Goal: Task Accomplishment & Management: Complete application form

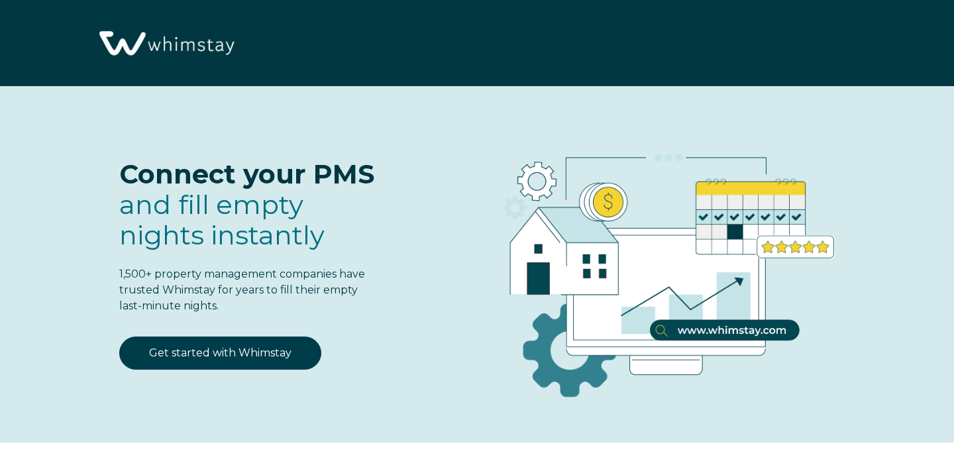
select select "US"
select select "Standard"
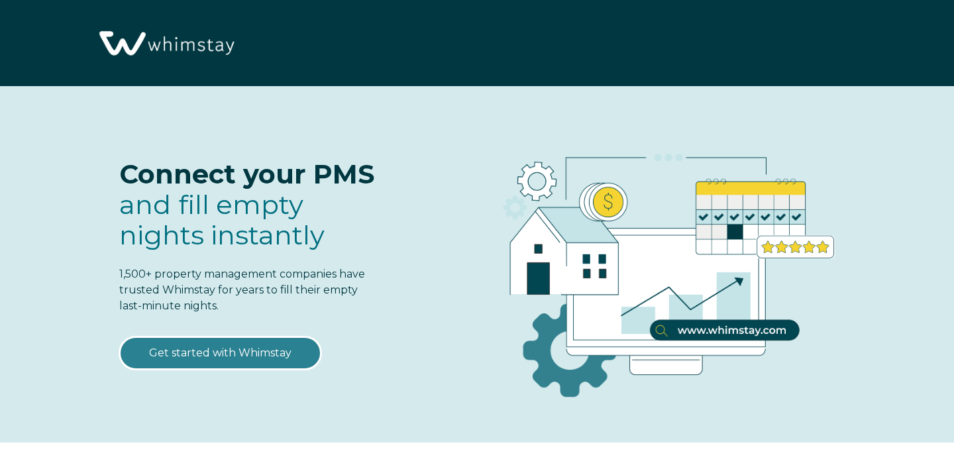
click at [223, 349] on link "Get started with Whimstay" at bounding box center [220, 353] width 202 height 33
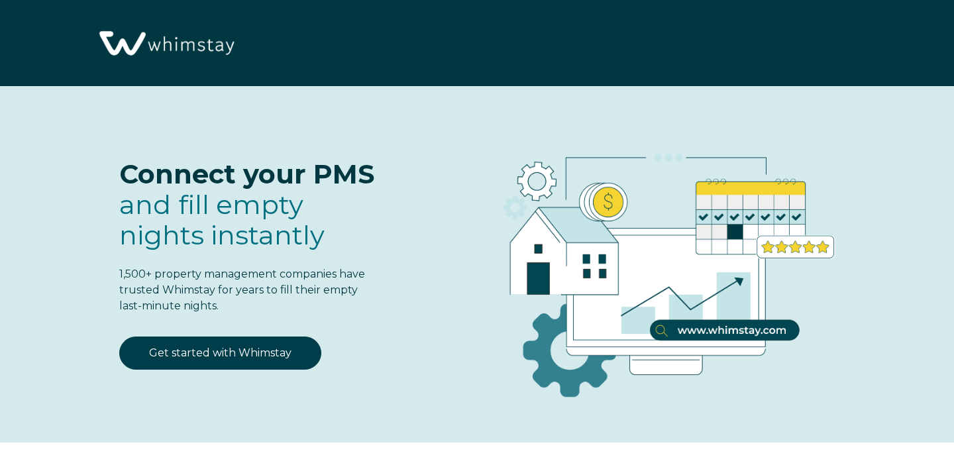
select select "US"
select select "Standard"
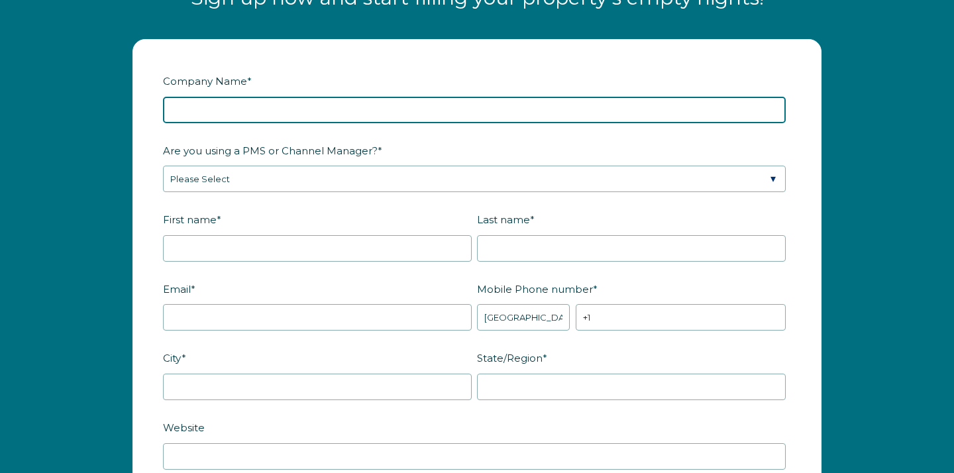
click at [210, 123] on input "Company Name *" at bounding box center [474, 110] width 623 height 27
type input "Scenic Hideaway"
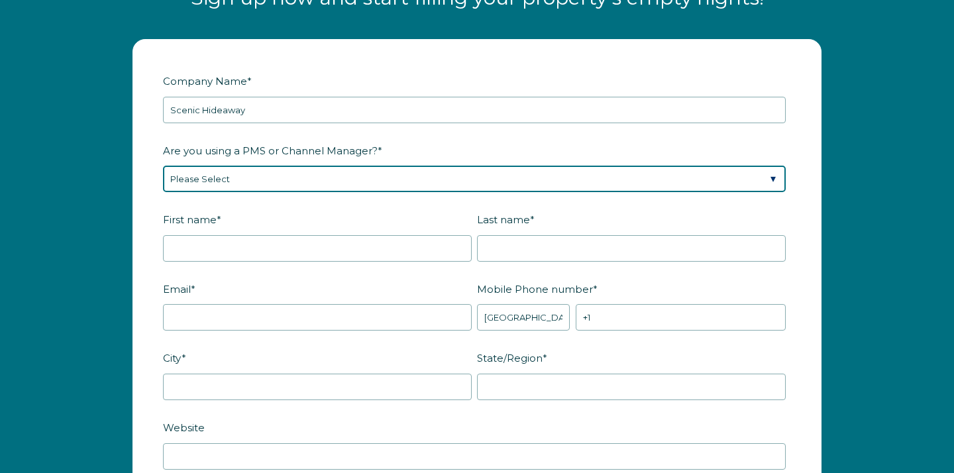
click at [235, 191] on select "Please Select Barefoot BookingPal Boost Brightside CiiRUS Escapia Guesty Hostaw…" at bounding box center [474, 179] width 623 height 27
select select "OwnerRez"
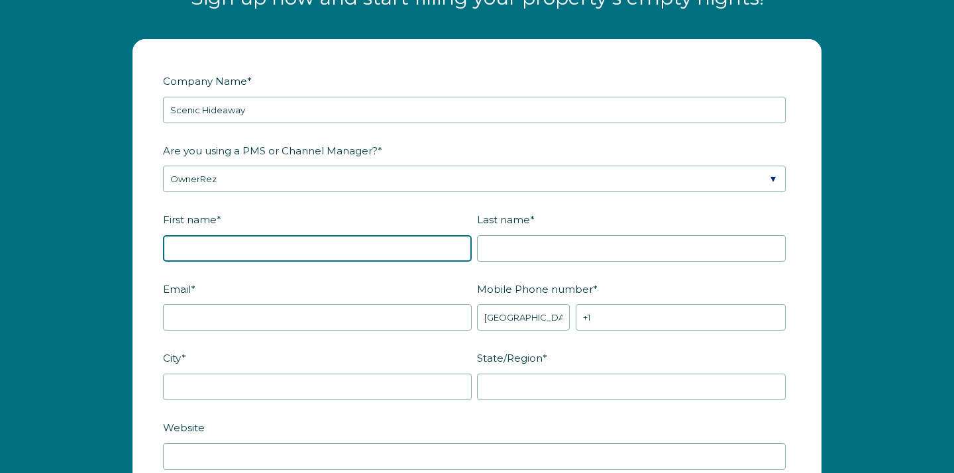
click at [225, 262] on input "First name *" at bounding box center [317, 248] width 309 height 27
type input "Patrick"
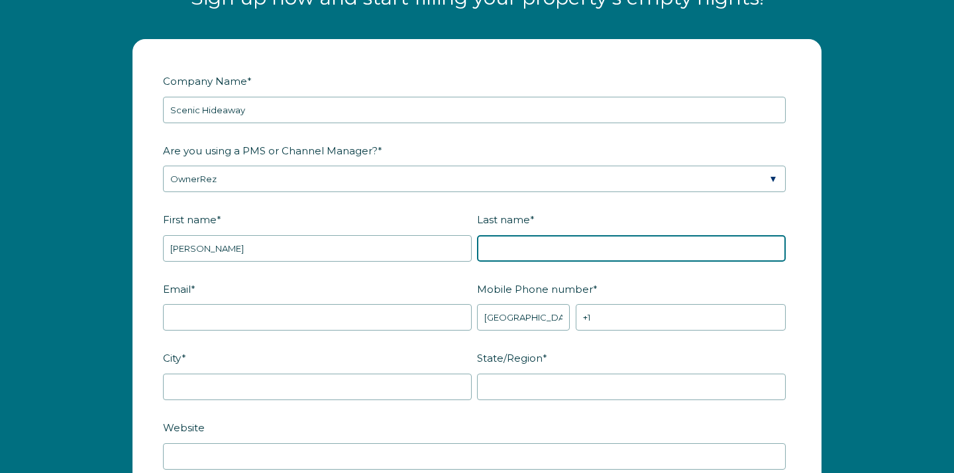
type input "Toner"
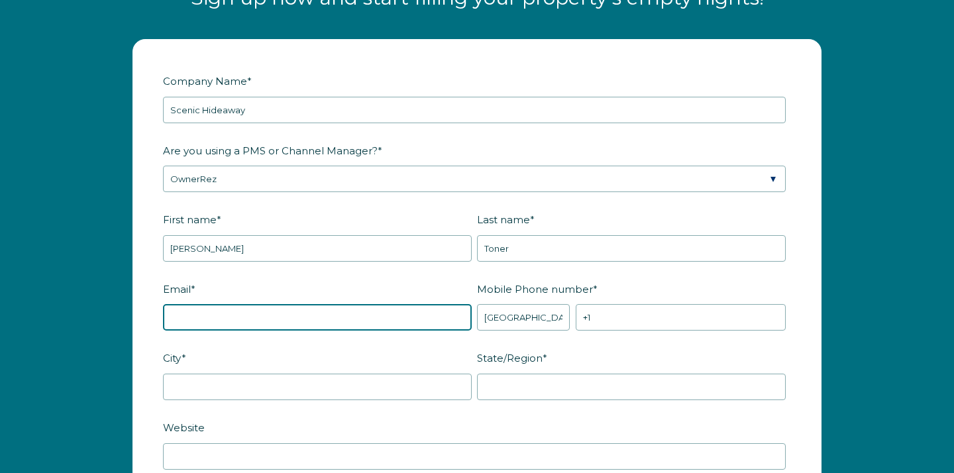
type input "[EMAIL_ADDRESS][DOMAIN_NAME]"
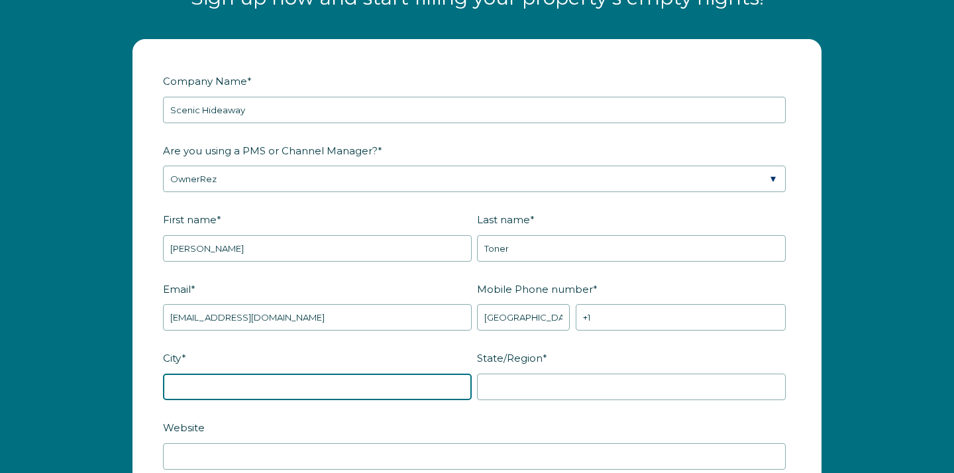
type input "Westhampton"
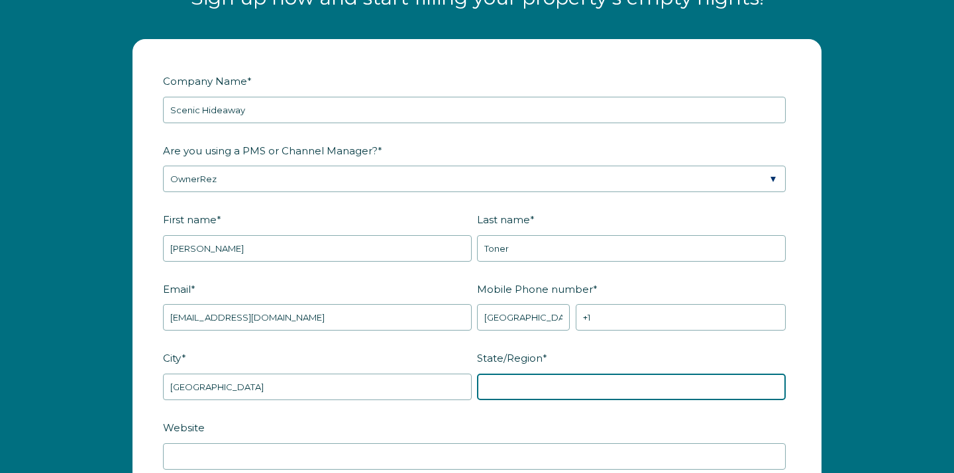
type input "NY"
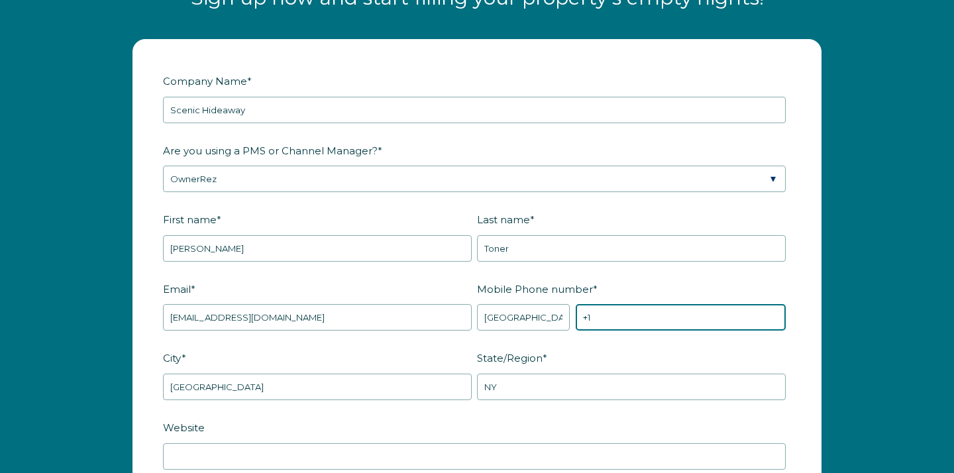
click at [611, 331] on input "+1" at bounding box center [681, 317] width 210 height 27
type input "[PHONE_NUMBER]"
click at [475, 432] on label "Website" at bounding box center [477, 427] width 628 height 23
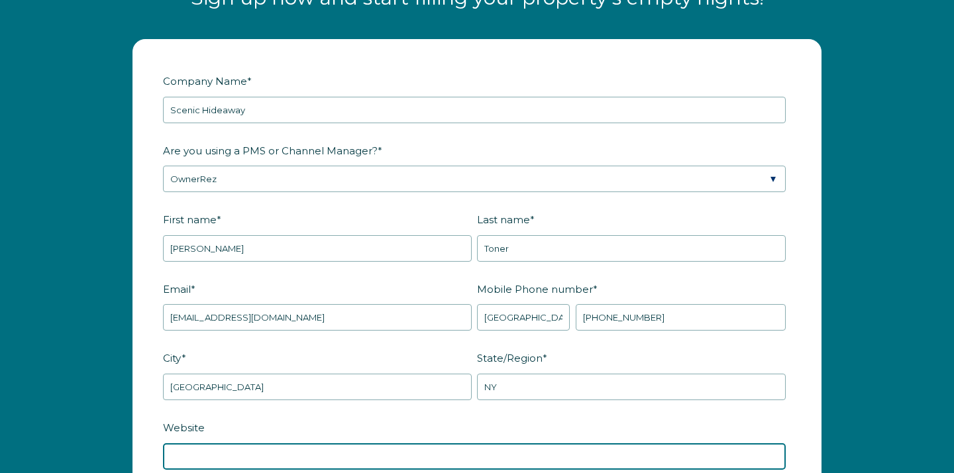
click at [475, 443] on input "Website" at bounding box center [474, 456] width 623 height 27
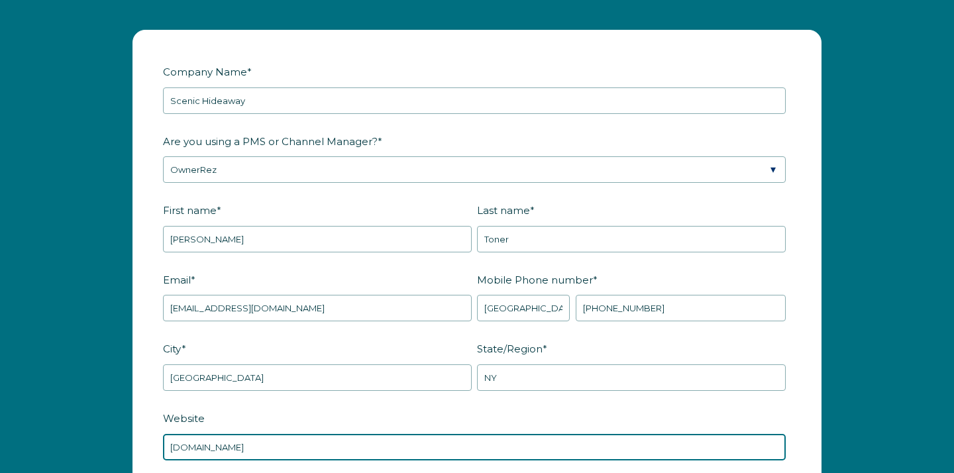
type input "[DOMAIN_NAME]"
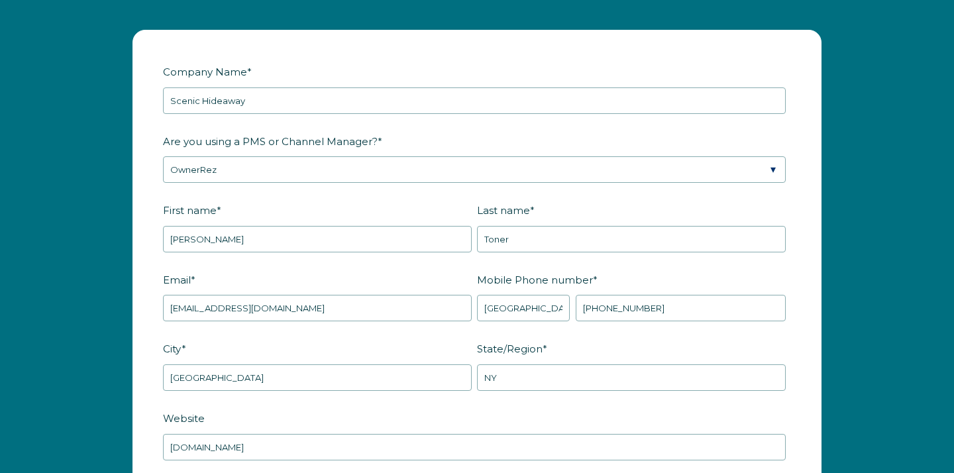
click at [375, 430] on label "Website" at bounding box center [477, 418] width 628 height 23
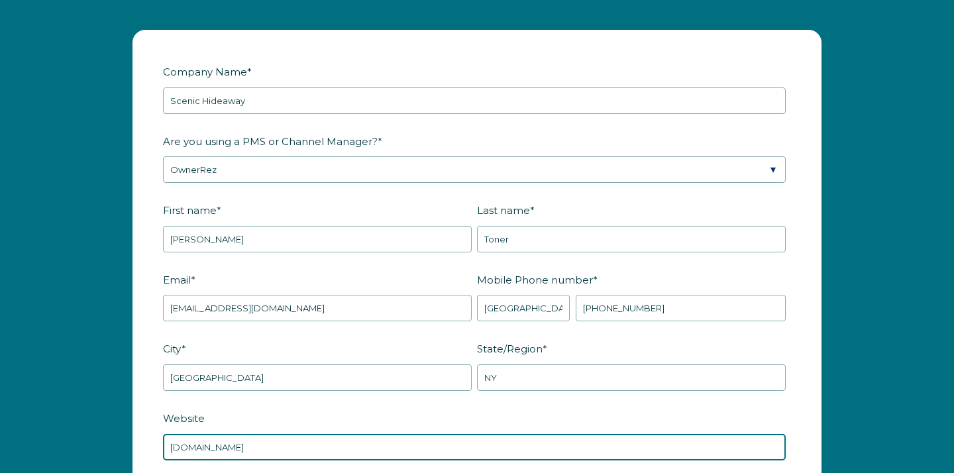
click at [375, 437] on input "[DOMAIN_NAME]" at bounding box center [474, 447] width 623 height 27
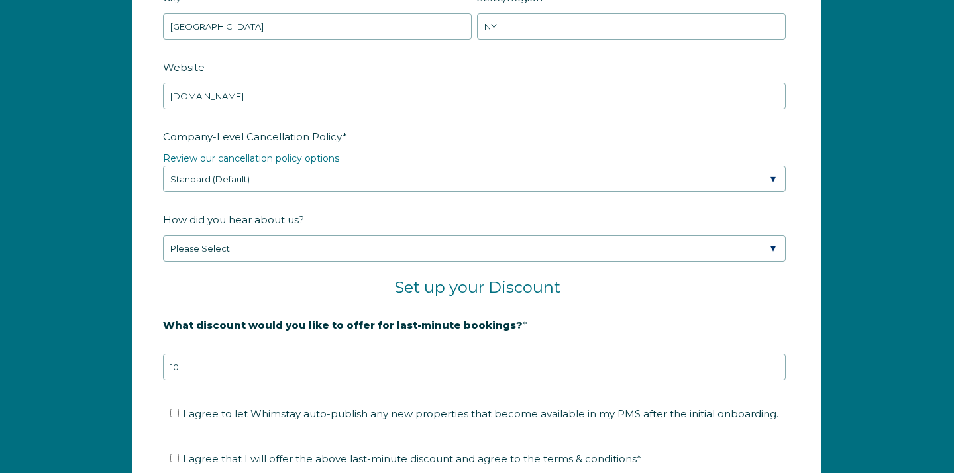
scroll to position [1990, 0]
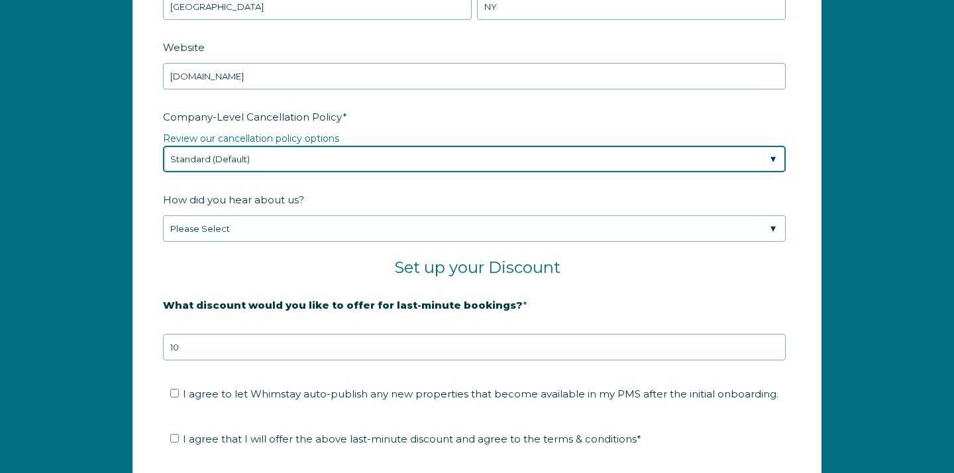
click at [272, 172] on select "Please Select Partial Standard (Default) Moderate Strict" at bounding box center [474, 159] width 623 height 27
select select "Strict"
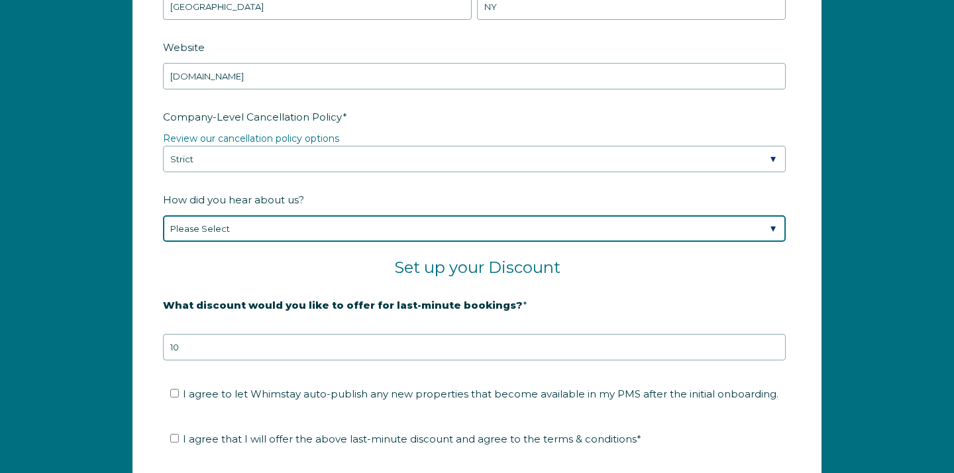
click at [225, 242] on select "Please Select Found Whimstay through a Google search Spoke to a Whimstay salesp…" at bounding box center [474, 228] width 623 height 27
select select "Referral from a Friend"
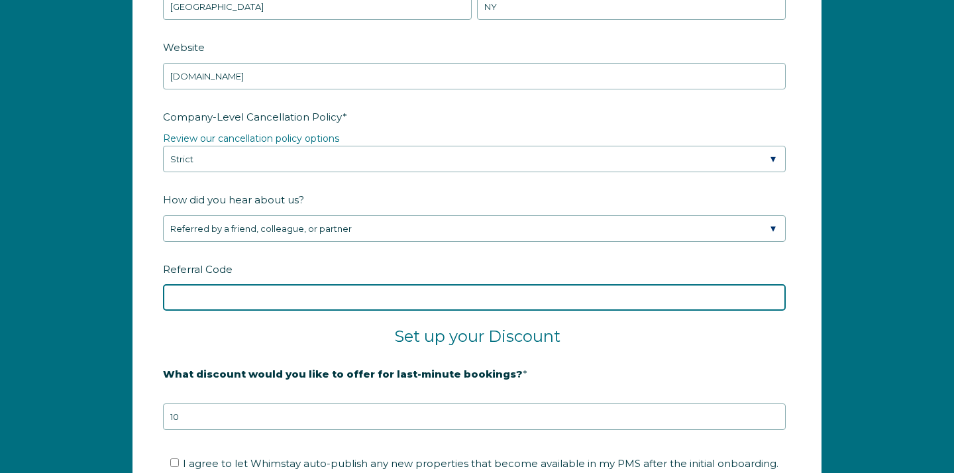
click at [225, 303] on input "Referral Code" at bounding box center [474, 297] width 623 height 27
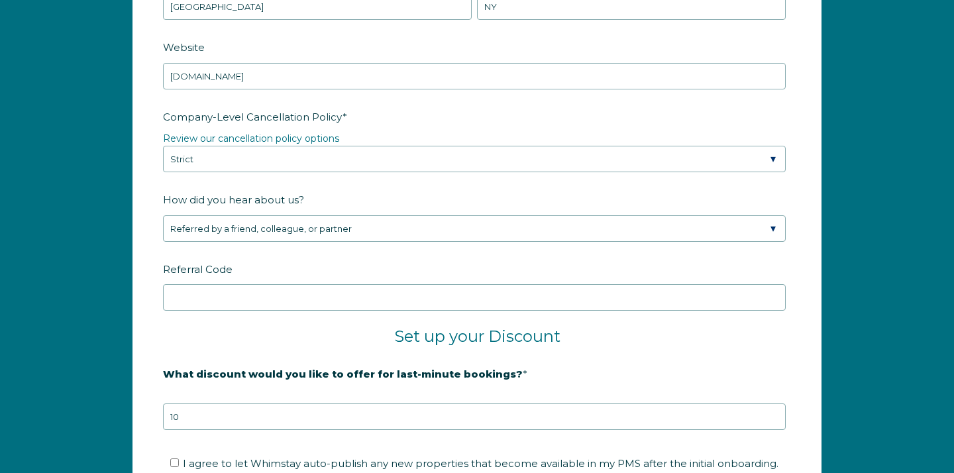
click at [254, 346] on h2 "Set up your Discount" at bounding box center [477, 337] width 628 height 20
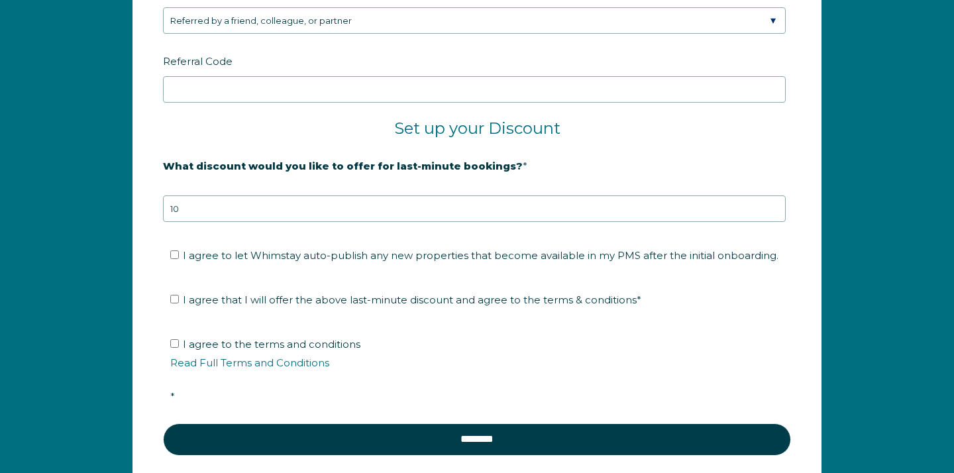
scroll to position [2202, 0]
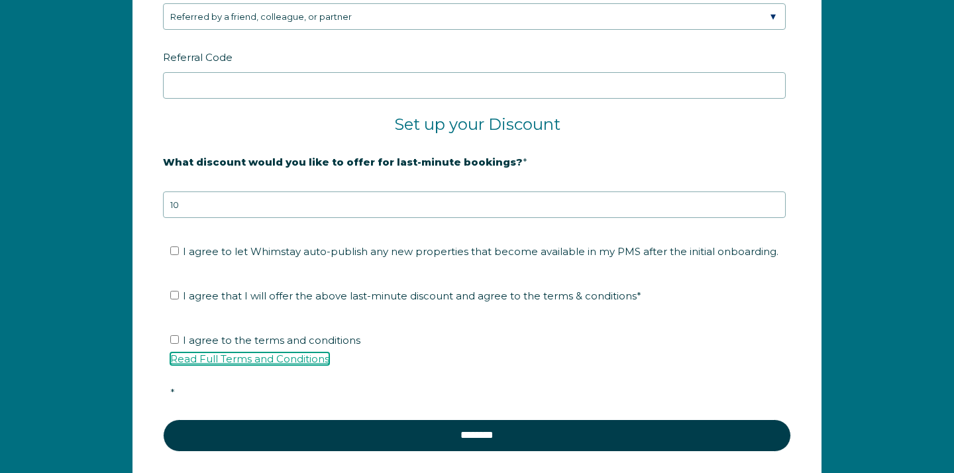
click at [235, 365] on link "Read Full Terms and Conditions" at bounding box center [249, 358] width 159 height 13
click at [774, 172] on label "What discount would you like to offer for last-minute bookings? *" at bounding box center [477, 161] width 628 height 23
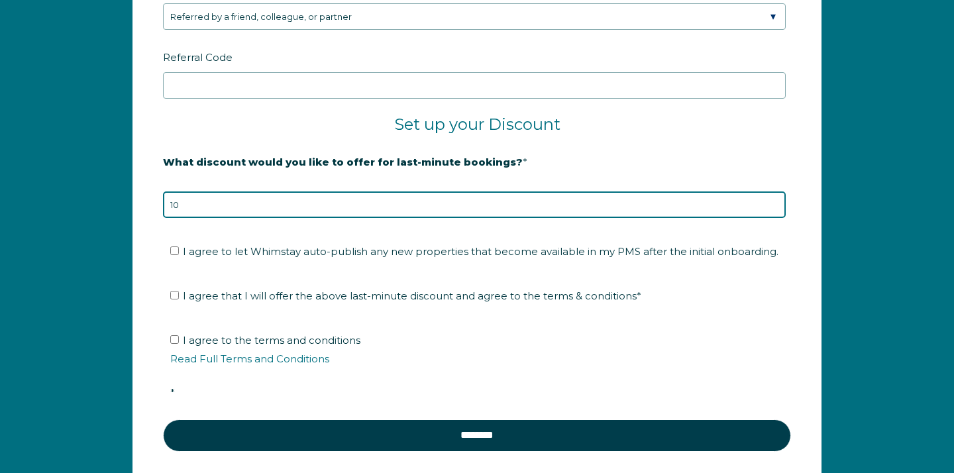
click at [774, 191] on input "10" at bounding box center [474, 204] width 623 height 27
click at [191, 218] on input "19" at bounding box center [474, 204] width 623 height 27
type input "10"
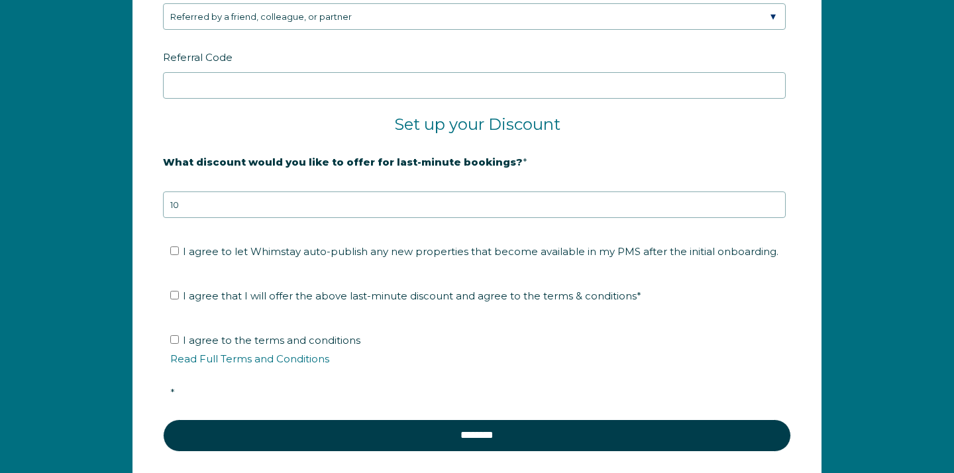
click at [627, 150] on fieldset "Set up your Discount" at bounding box center [477, 133] width 628 height 36
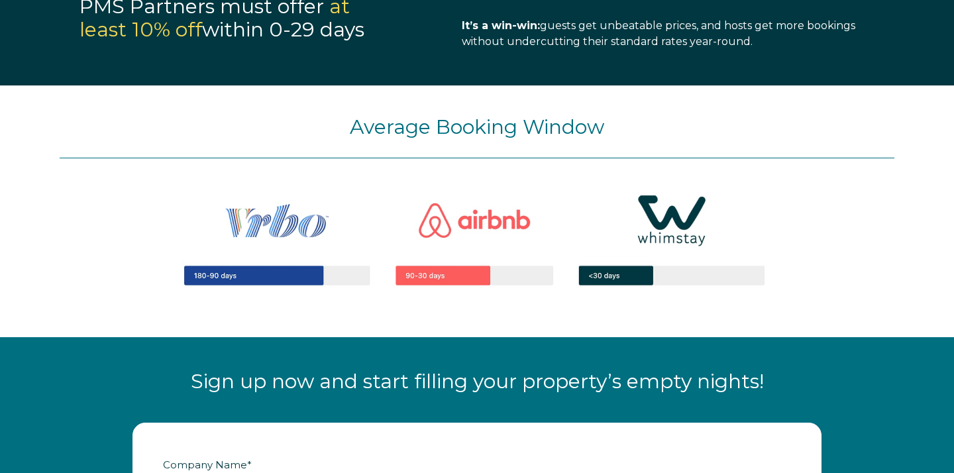
scroll to position [1221, 0]
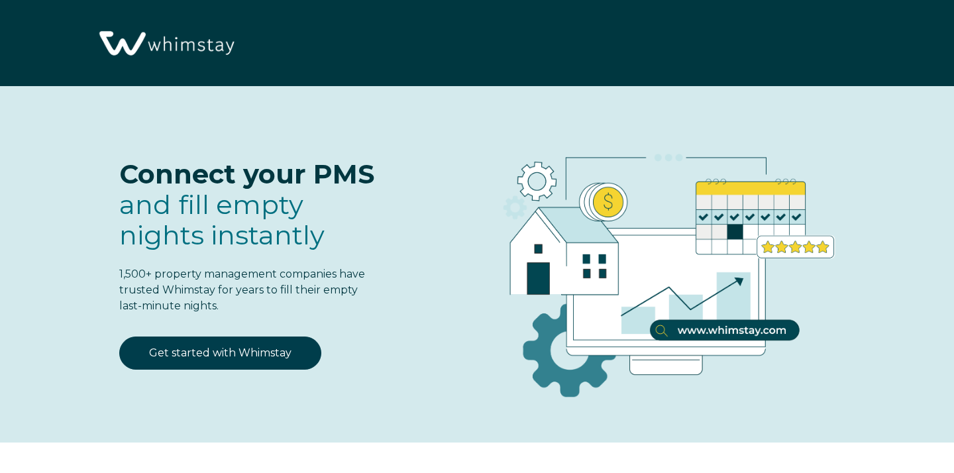
select select "US"
select select "Standard"
click div "Connect your PMS and fill empty nights instantly 1,500+ property management com…"
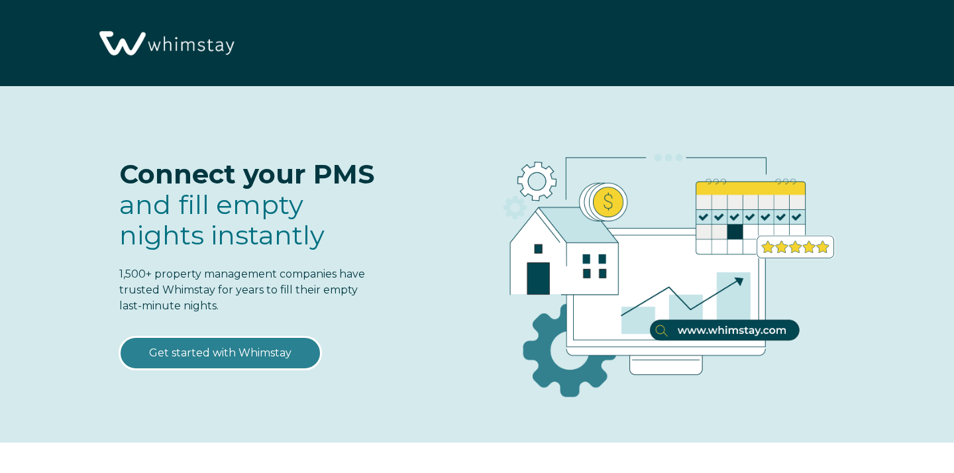
click link "Get started with Whimstay"
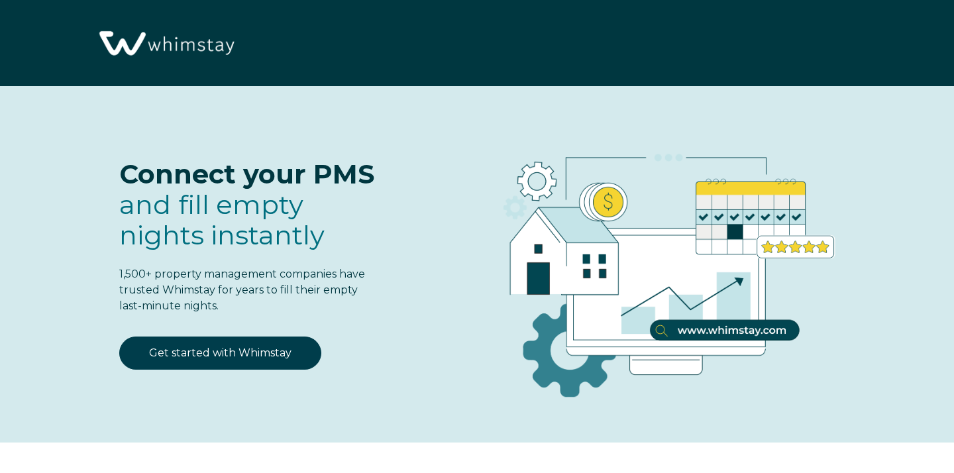
scroll to position [1609, 0]
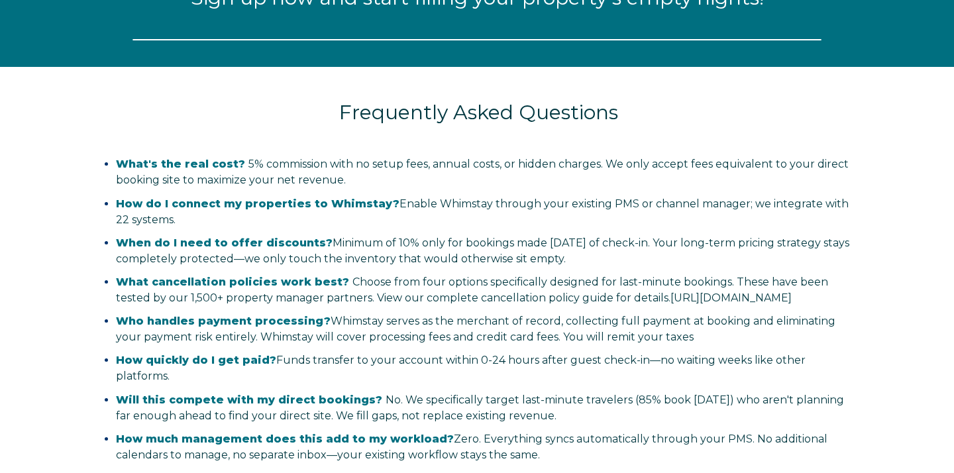
select select "US"
select select "Standard"
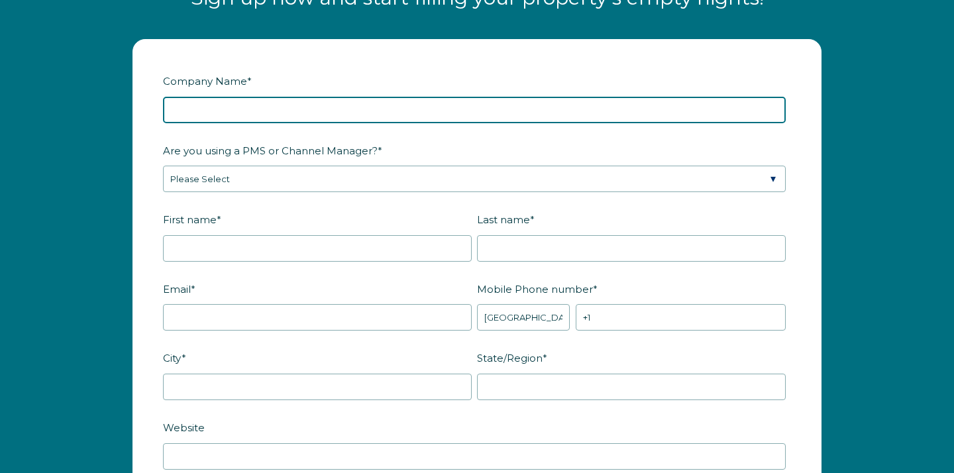
click at [225, 123] on input "Company Name *" at bounding box center [474, 110] width 623 height 27
type input "Scenic Hideaway"
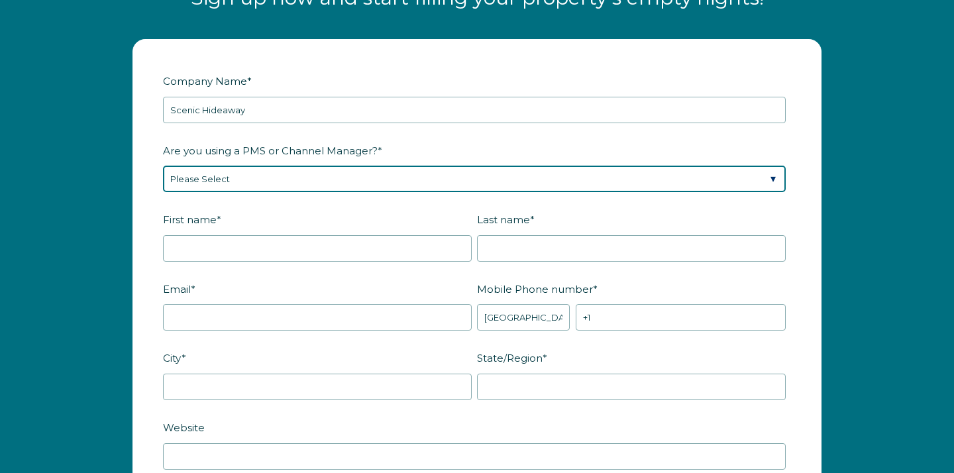
click at [211, 192] on select "Please Select Barefoot BookingPal Boost Brightside CiiRUS Escapia Guesty Hostaw…" at bounding box center [474, 179] width 623 height 27
select select "OwnerRez"
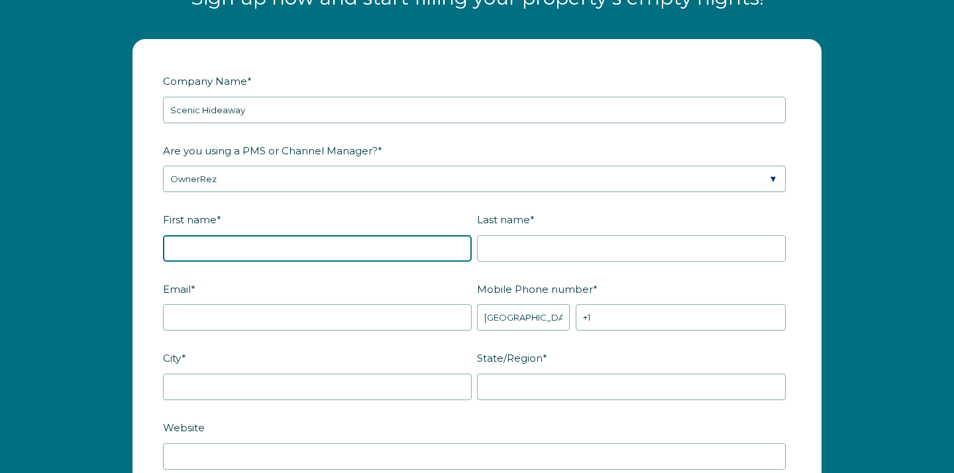
click at [269, 262] on input "First name *" at bounding box center [317, 248] width 309 height 27
type input "Patrick"
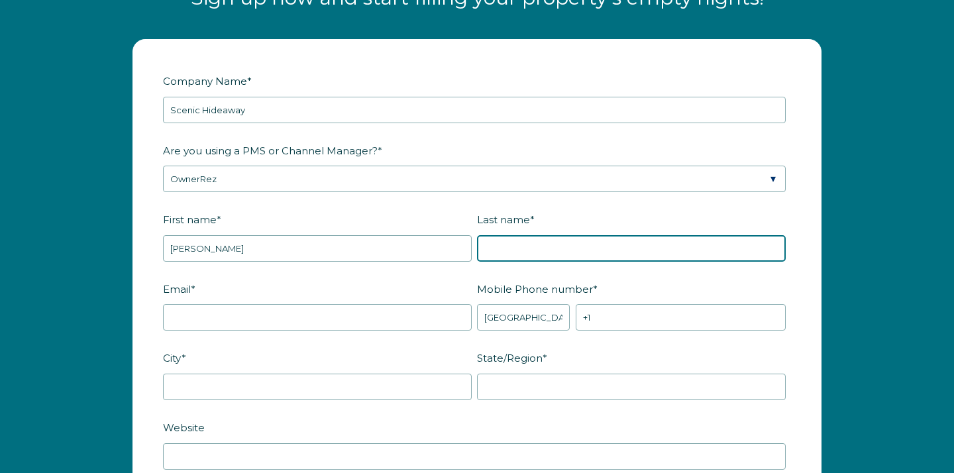
type input "Toner"
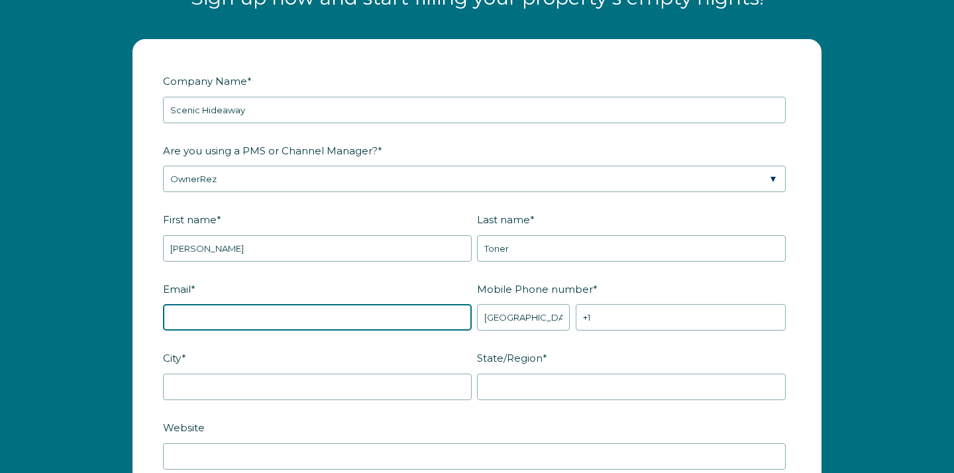
type input "[EMAIL_ADDRESS][DOMAIN_NAME]"
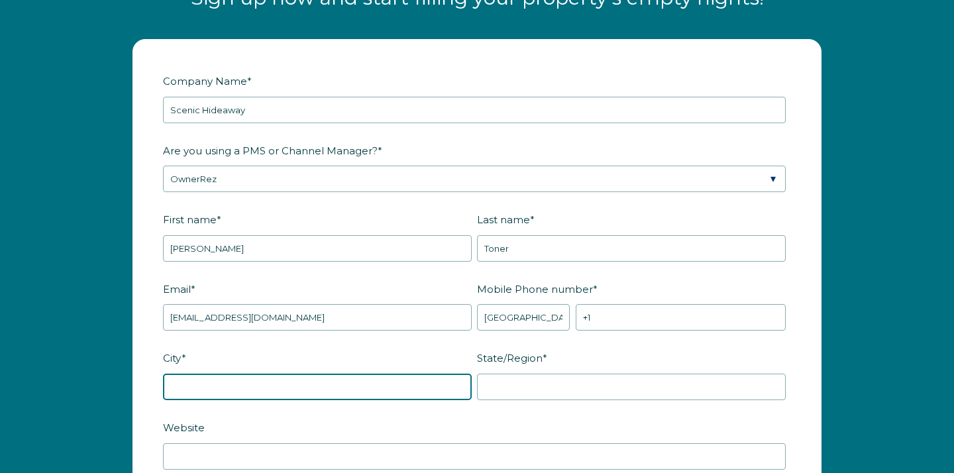
type input "Westhampton"
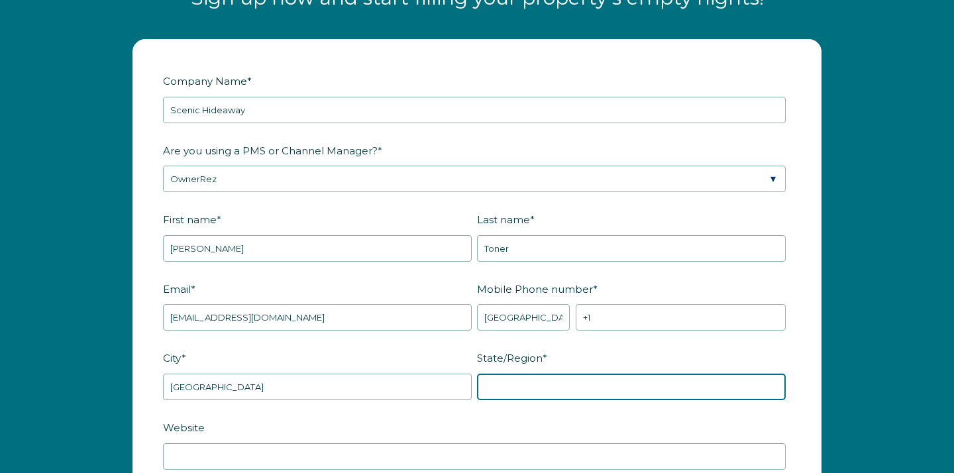
type input "NY"
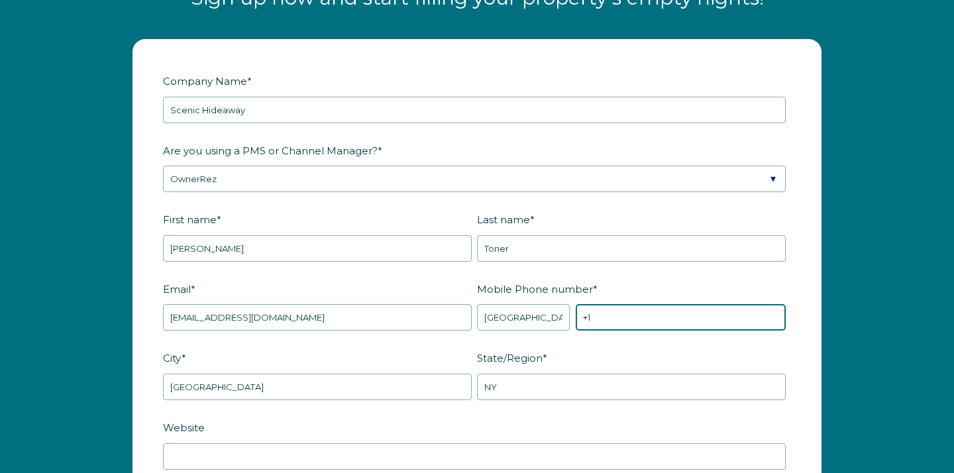
click at [611, 331] on input "+1" at bounding box center [681, 317] width 210 height 27
type input "[PHONE_NUMBER]"
click at [504, 416] on fieldset "City * Westhampton State/Region * NY" at bounding box center [477, 381] width 628 height 70
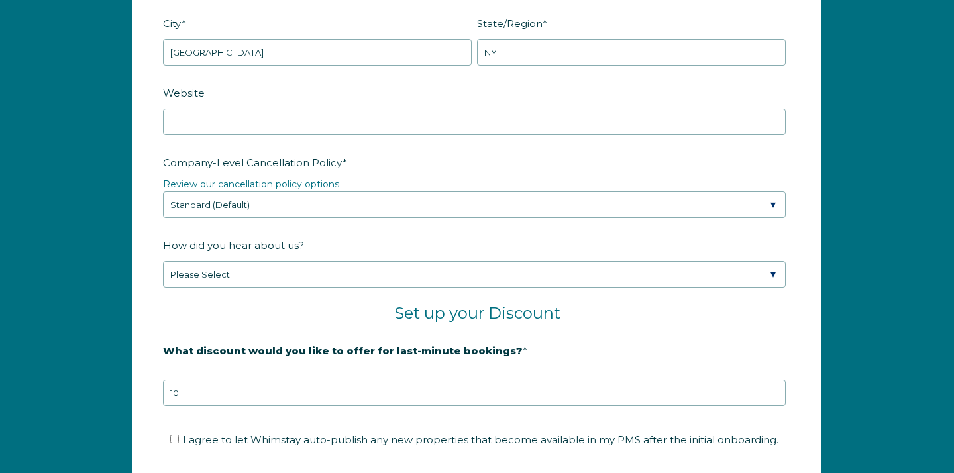
scroll to position [1954, 0]
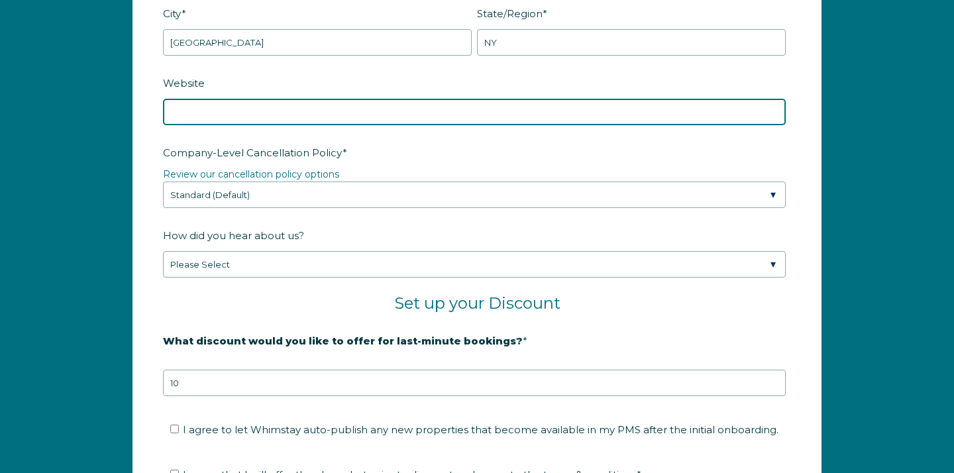
click at [200, 125] on input "Website" at bounding box center [474, 112] width 623 height 27
type input "[DOMAIN_NAME]"
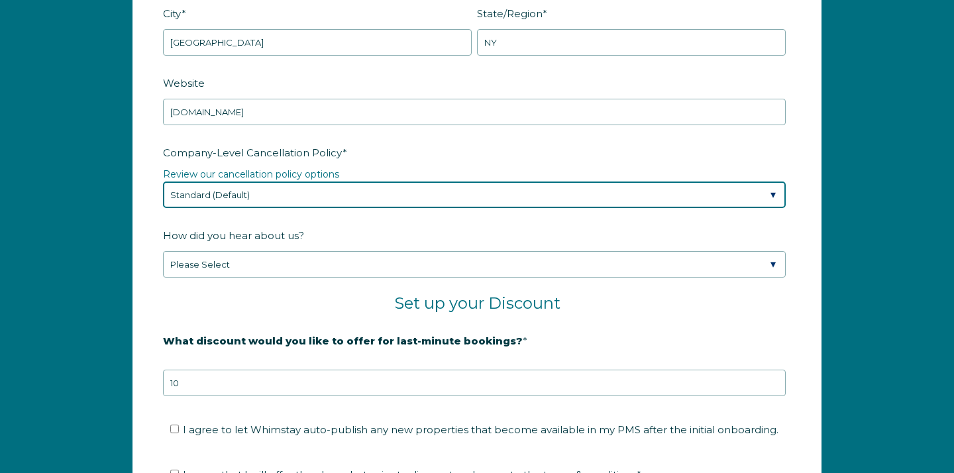
click at [213, 202] on select "Please Select Partial Standard (Default) Moderate Strict" at bounding box center [474, 195] width 623 height 27
select select "Strict"
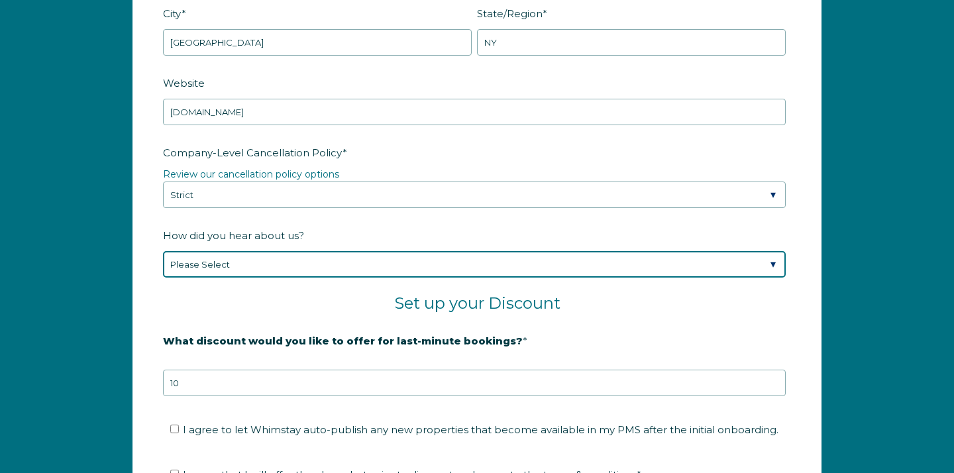
click at [246, 273] on select "Please Select Found Whimstay through a Google search Spoke to a Whimstay salesp…" at bounding box center [474, 264] width 623 height 27
select select "Referral from a Friend"
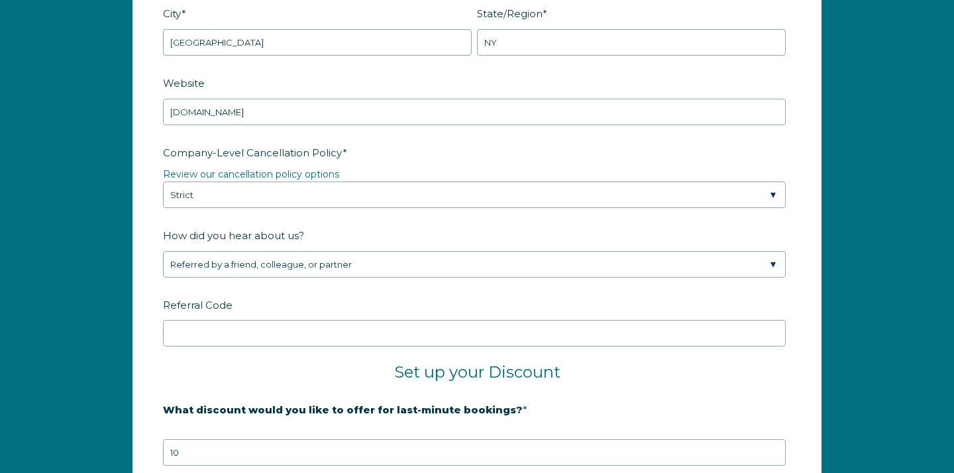
click at [279, 317] on label "Referral Code" at bounding box center [477, 304] width 628 height 23
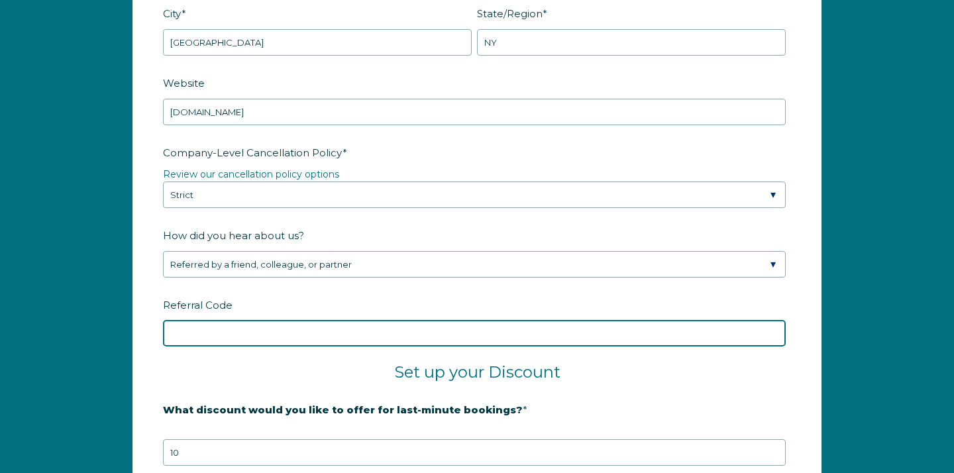
click at [279, 325] on input "Referral Code" at bounding box center [474, 333] width 623 height 27
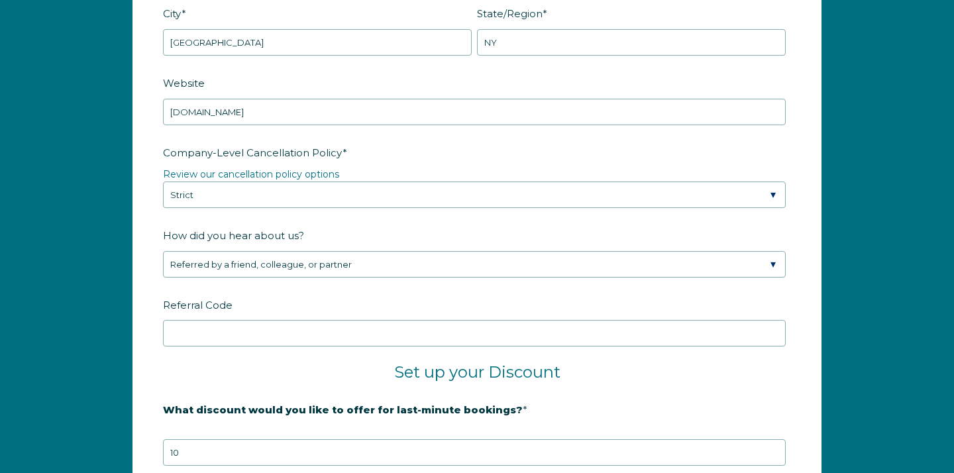
click at [318, 317] on label "Referral Code" at bounding box center [477, 304] width 628 height 23
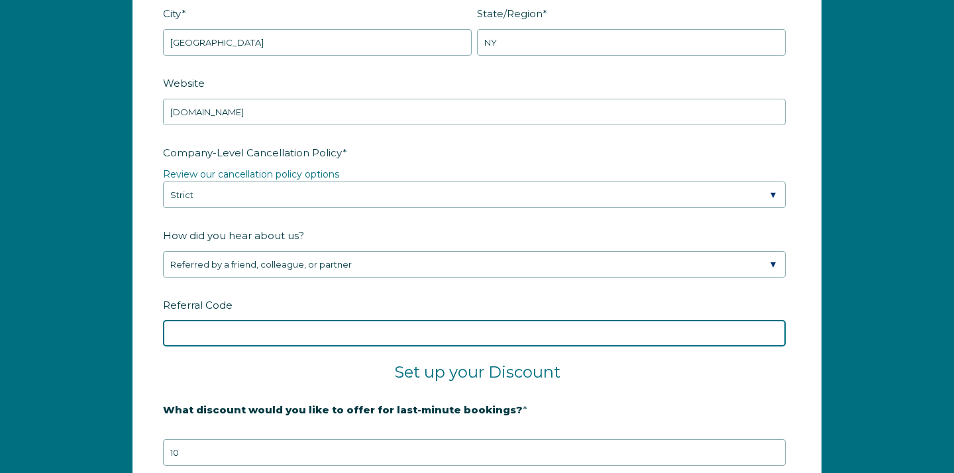
click at [318, 320] on input "Referral Code" at bounding box center [474, 333] width 623 height 27
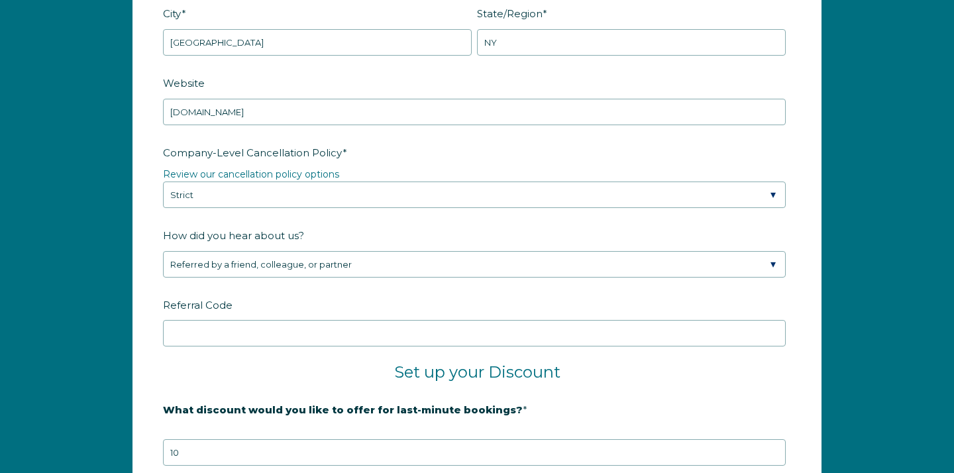
click at [582, 398] on fieldset "Set up your Discount" at bounding box center [477, 380] width 628 height 36
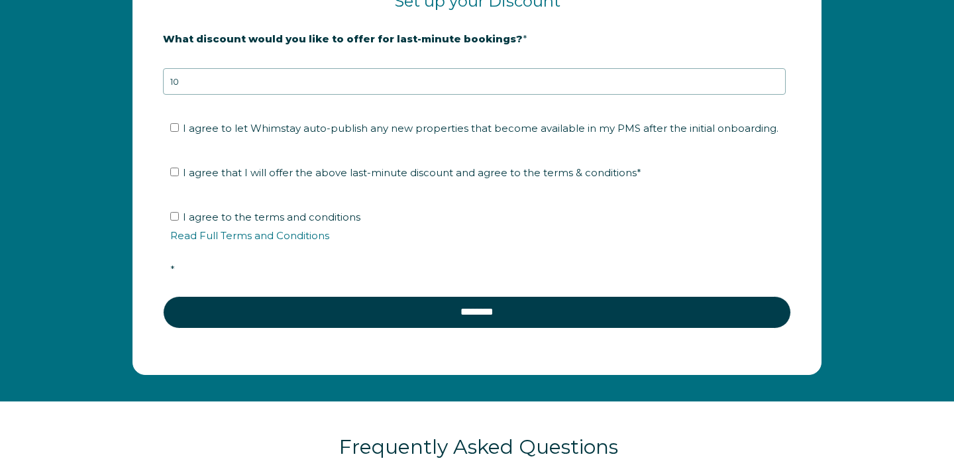
scroll to position [2351, 0]
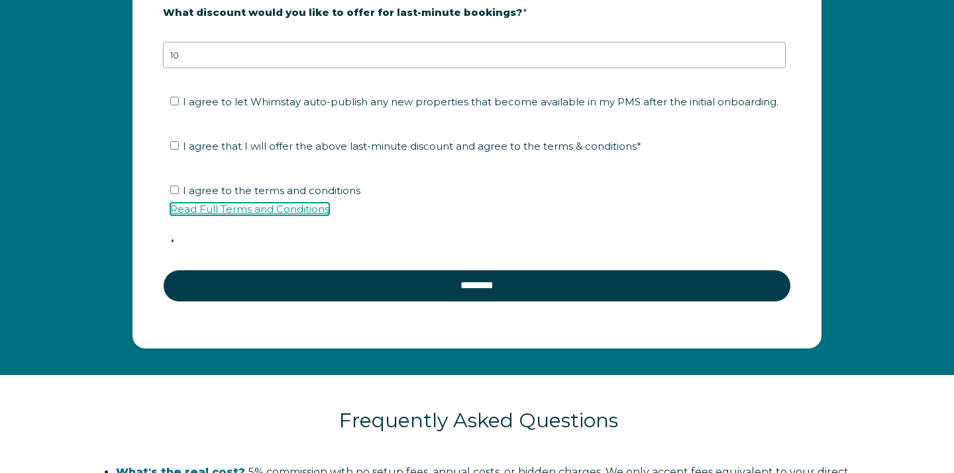
click at [265, 215] on link "Read Full Terms and Conditions" at bounding box center [249, 209] width 159 height 13
click at [176, 105] on input "I agree to let Whimstay auto-publish any new properties that become available i…" at bounding box center [174, 101] width 9 height 9
checkbox input "true"
click at [177, 150] on input "I agree that I will offer the above last-minute discount and agree to the terms…" at bounding box center [174, 145] width 9 height 9
checkbox input "true"
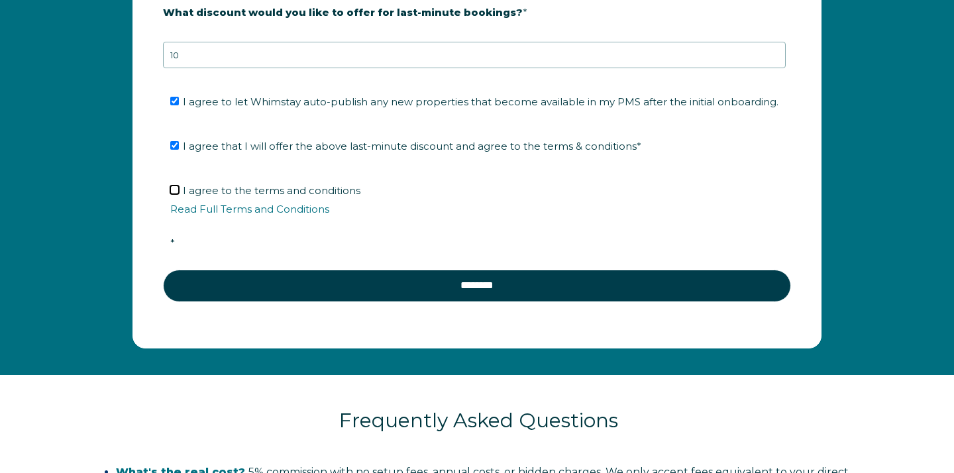
click at [172, 194] on input "I agree to the terms and conditions Read Full Terms and Conditions *" at bounding box center [174, 190] width 9 height 9
checkbox input "true"
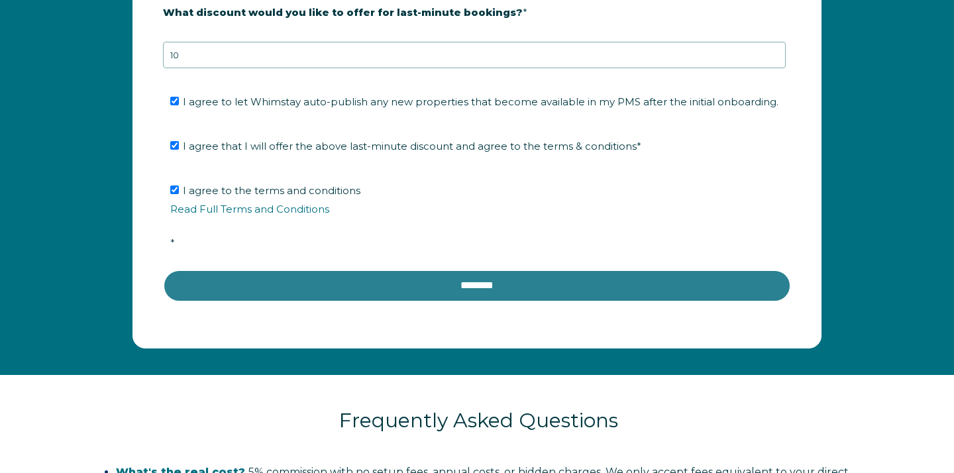
click at [396, 299] on input "********" at bounding box center [477, 286] width 628 height 32
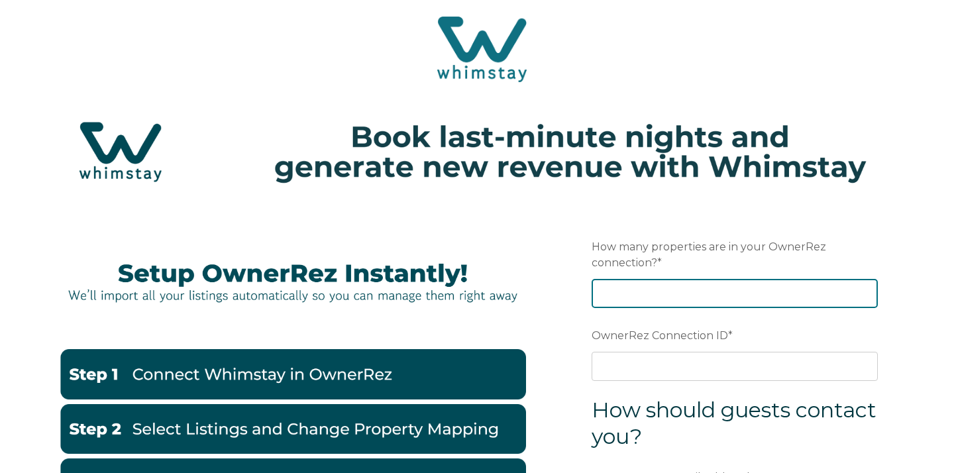
click at [611, 297] on input "How many properties are in your OwnerRez connection? *" at bounding box center [735, 293] width 286 height 29
type input "4"
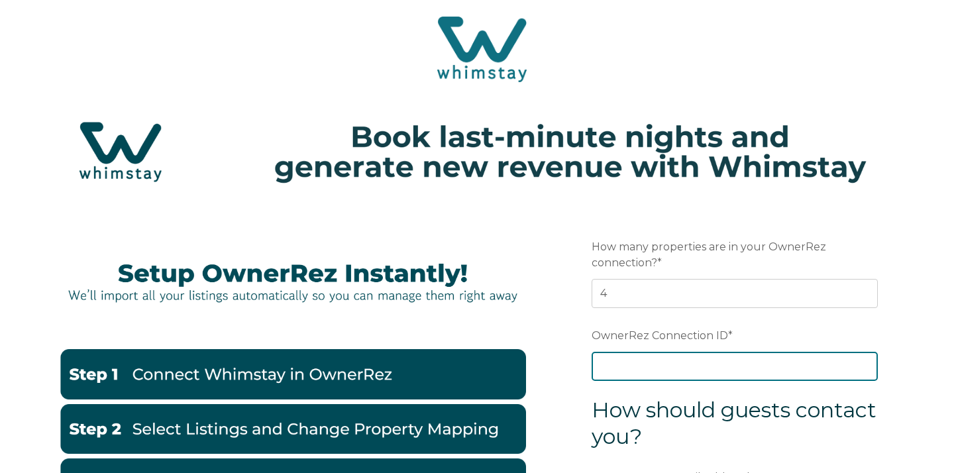
click at [664, 362] on input "OwnerRez Connection ID *" at bounding box center [735, 366] width 286 height 29
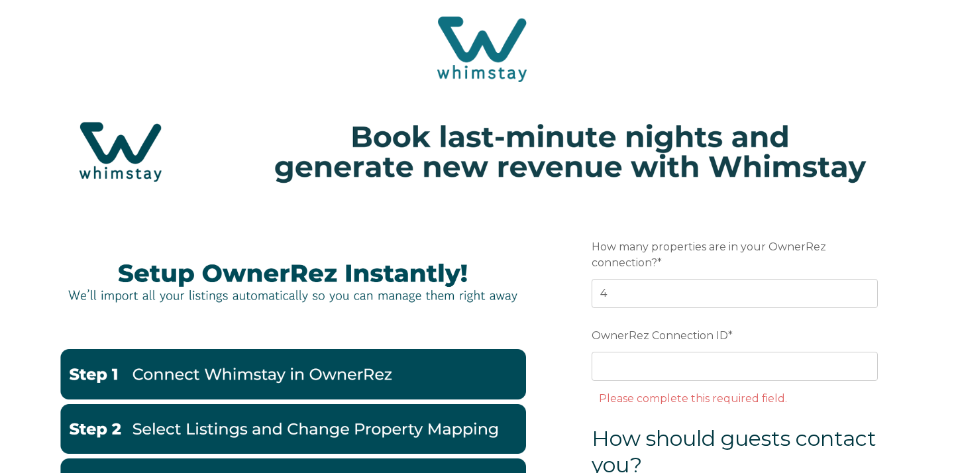
click at [562, 298] on form "Preferred language Email How many properties are in your OwnerRez connection? *…" at bounding box center [735, 465] width 346 height 521
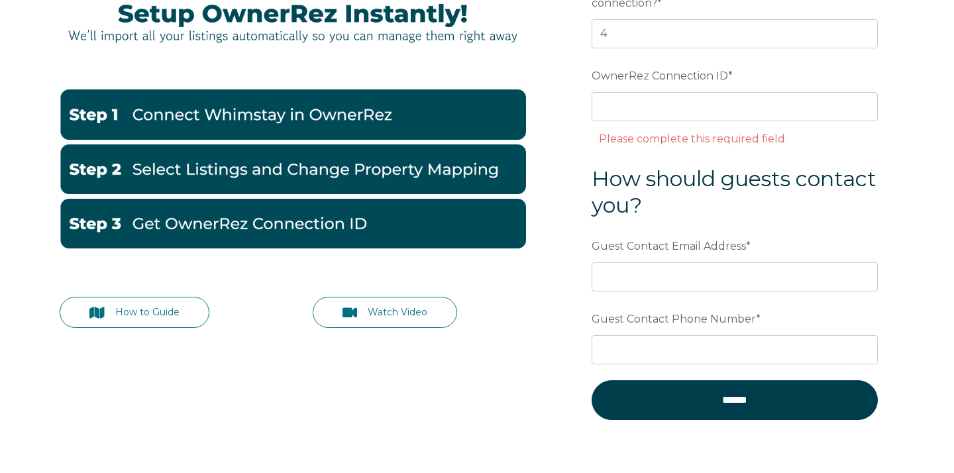
scroll to position [265, 0]
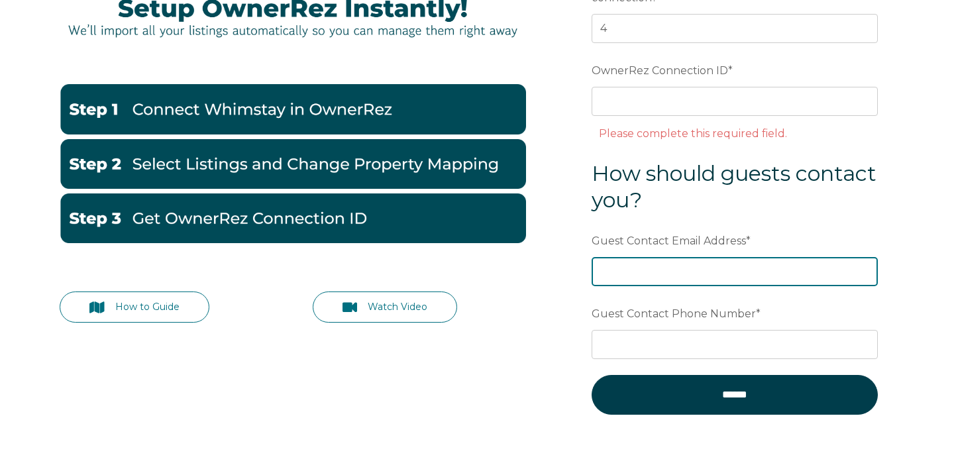
click at [660, 274] on input "Guest Contact Email Address *" at bounding box center [735, 271] width 286 height 29
type input "[EMAIL_ADDRESS][DOMAIN_NAME]"
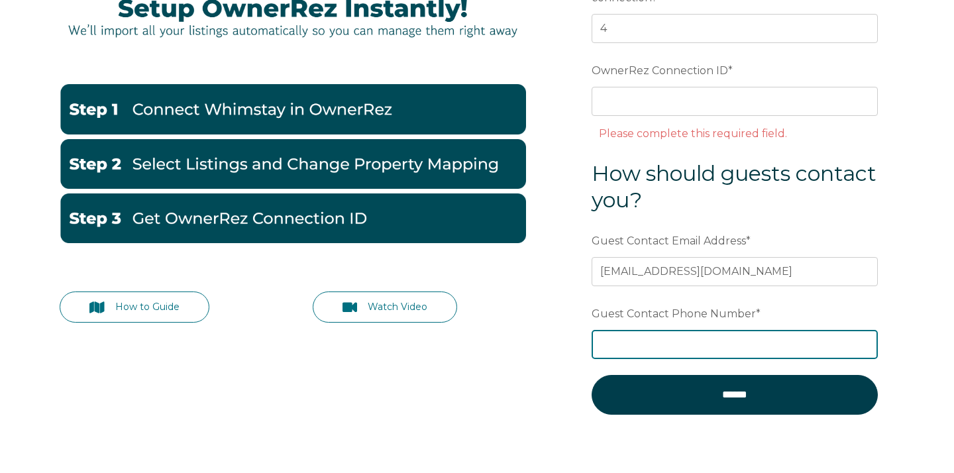
click at [676, 340] on input "Guest Contact Phone Number *" at bounding box center [735, 344] width 286 height 29
type input "6312193947"
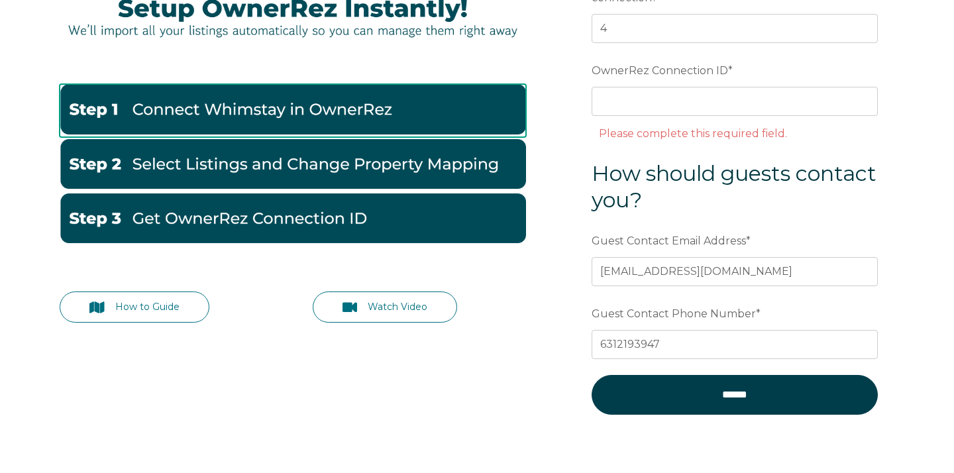
click at [207, 107] on img at bounding box center [293, 109] width 466 height 50
click at [295, 103] on img at bounding box center [293, 109] width 466 height 50
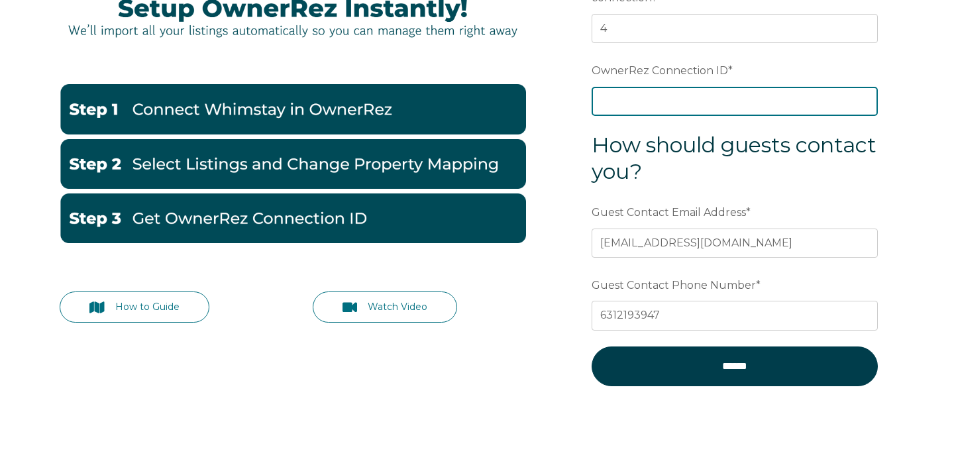
click at [641, 104] on input "OwnerRez Connection ID *" at bounding box center [735, 101] width 286 height 29
paste input "ora7ccddfd31x"
type input "ora7ccddfd31x"
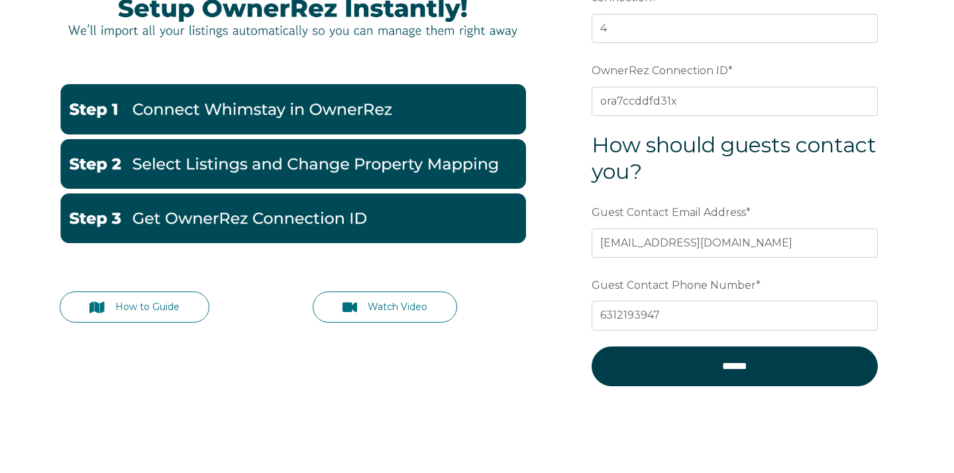
click at [221, 165] on img at bounding box center [293, 164] width 466 height 50
click at [221, 168] on img at bounding box center [293, 164] width 466 height 50
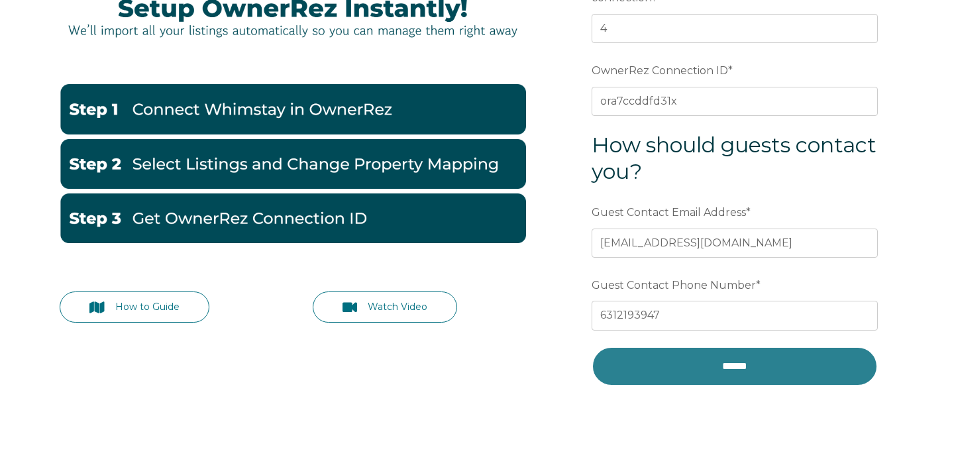
click at [697, 364] on input "******" at bounding box center [735, 366] width 286 height 40
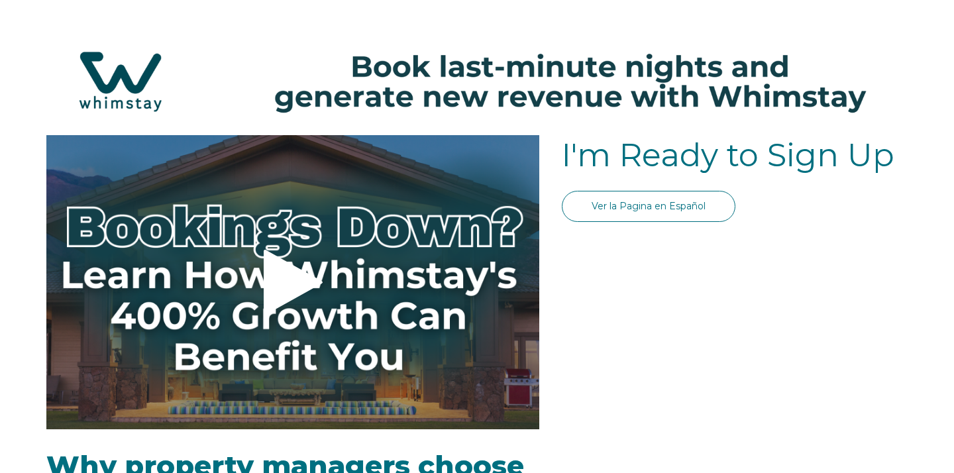
select select "US"
select select "Standard"
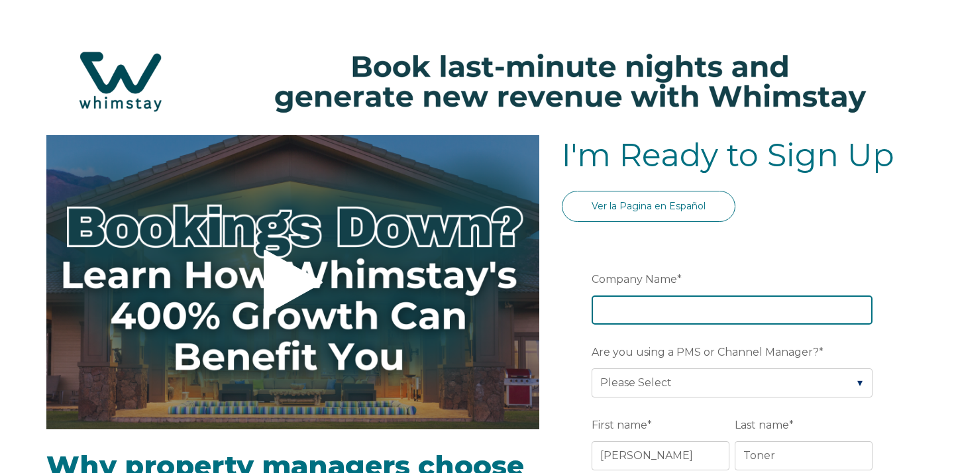
click at [634, 311] on input "Company Name *" at bounding box center [732, 309] width 281 height 29
type input "Scenic Hideaway"
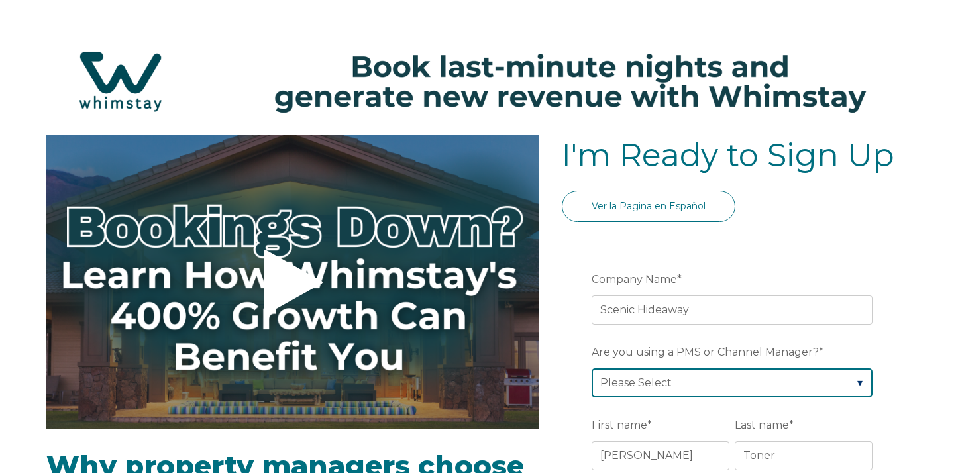
click at [685, 384] on select "Please Select Barefoot BookingPal Boost Brightside CiiRUS Escapia Guesty Hostaw…" at bounding box center [732, 382] width 281 height 29
select select "OwnerRez"
click at [652, 414] on label "First name *" at bounding box center [663, 425] width 143 height 24
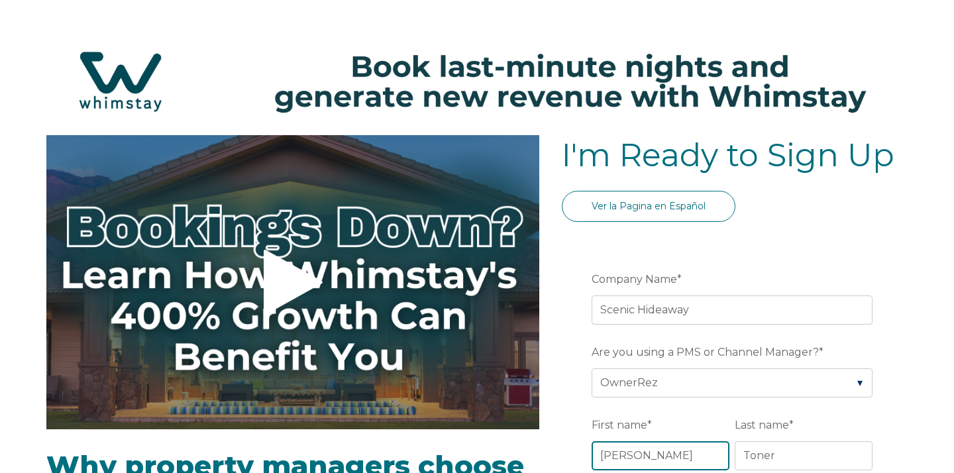
click at [652, 441] on input "[PERSON_NAME]" at bounding box center [661, 455] width 138 height 29
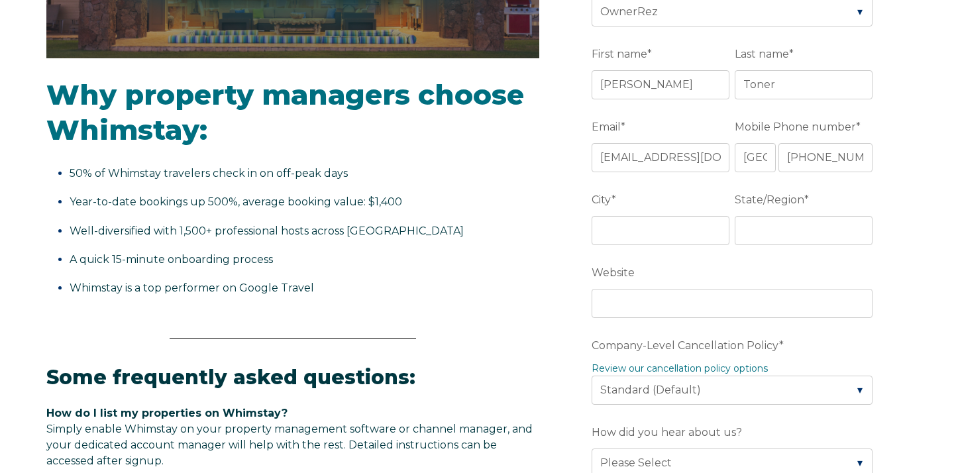
scroll to position [398, 0]
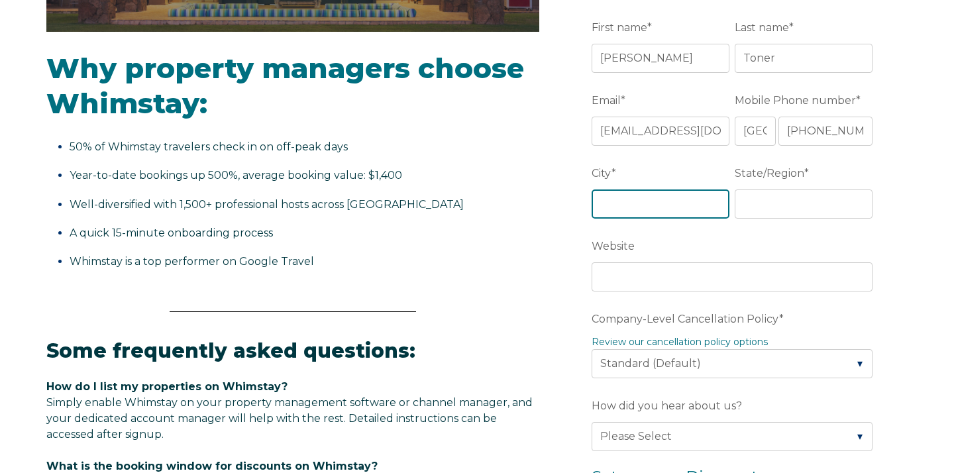
click at [634, 199] on input "City *" at bounding box center [661, 203] width 138 height 29
type input "[GEOGRAPHIC_DATA]"
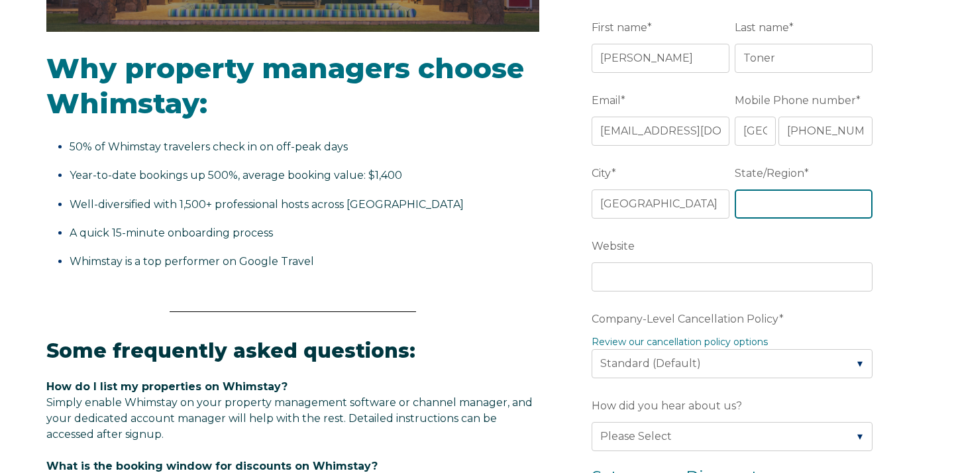
type input "NY"
click at [806, 329] on label "Company-Level Cancellation Policy *" at bounding box center [735, 319] width 286 height 24
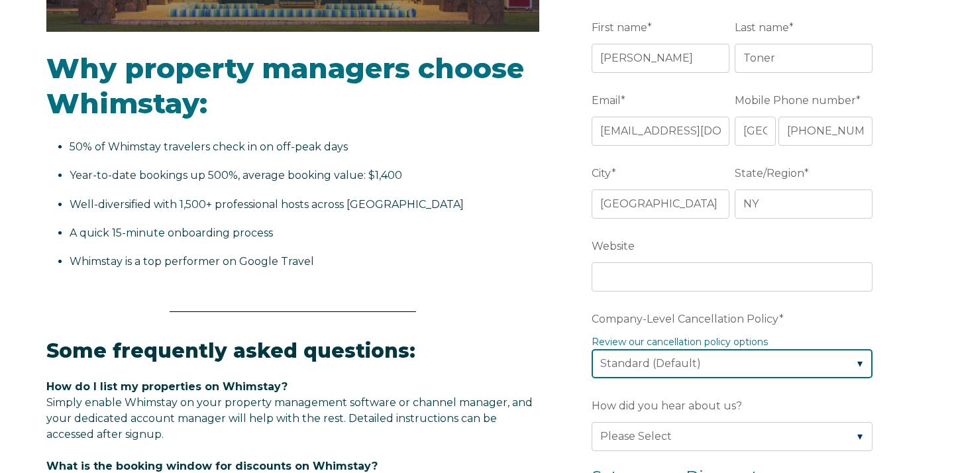
click at [806, 349] on select "Please Select Partial Standard (Default) Moderate Strict" at bounding box center [732, 363] width 281 height 29
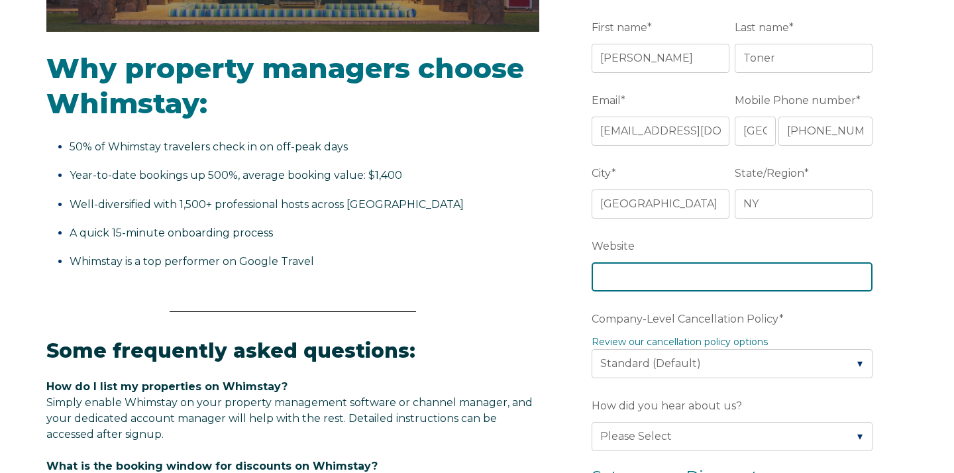
click at [646, 282] on input "Website" at bounding box center [732, 276] width 281 height 29
type input "[DOMAIN_NAME]"
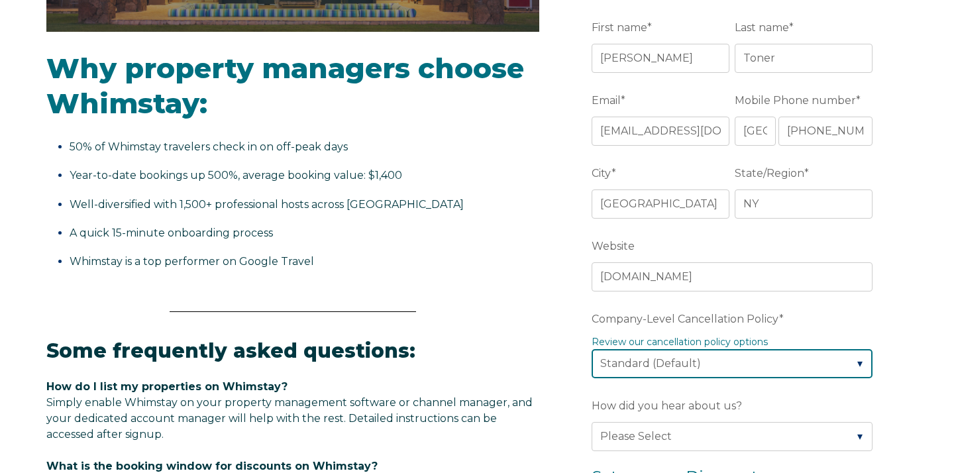
click at [682, 362] on select "Please Select Partial Standard (Default) Moderate Strict" at bounding box center [732, 363] width 281 height 29
select select "Strict"
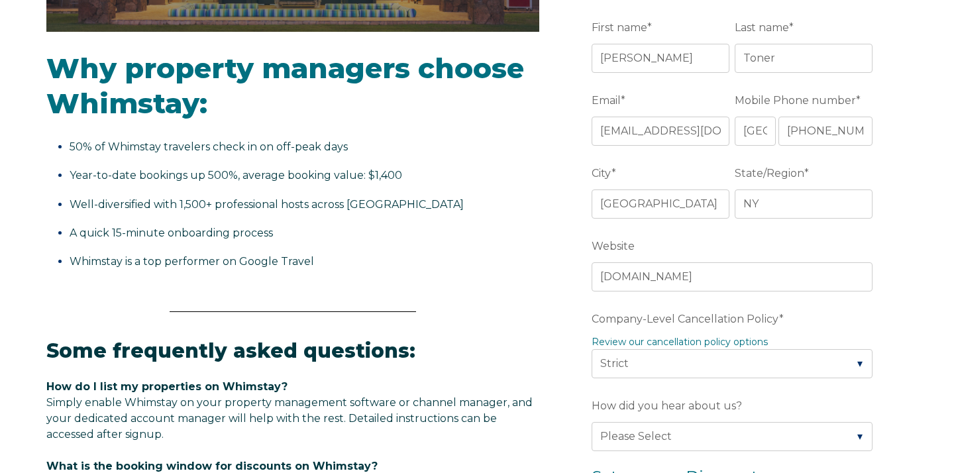
click at [796, 396] on label "How did you hear about us?" at bounding box center [735, 406] width 286 height 24
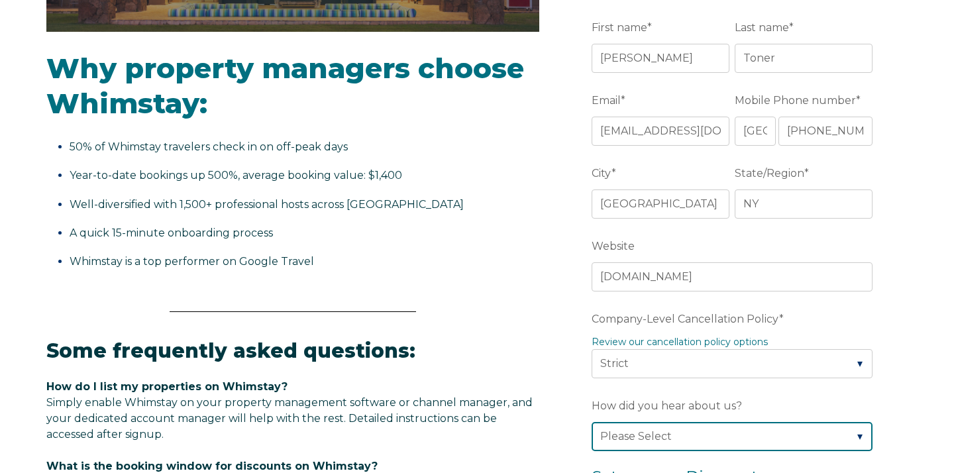
click at [796, 422] on select "Please Select Found Whimstay through a Google search Spoke to a Whimstay salesp…" at bounding box center [732, 436] width 281 height 29
click at [784, 437] on select "Please Select Found Whimstay through a Google search Spoke to a Whimstay salesp…" at bounding box center [732, 436] width 281 height 29
select select "Referral from a Friend"
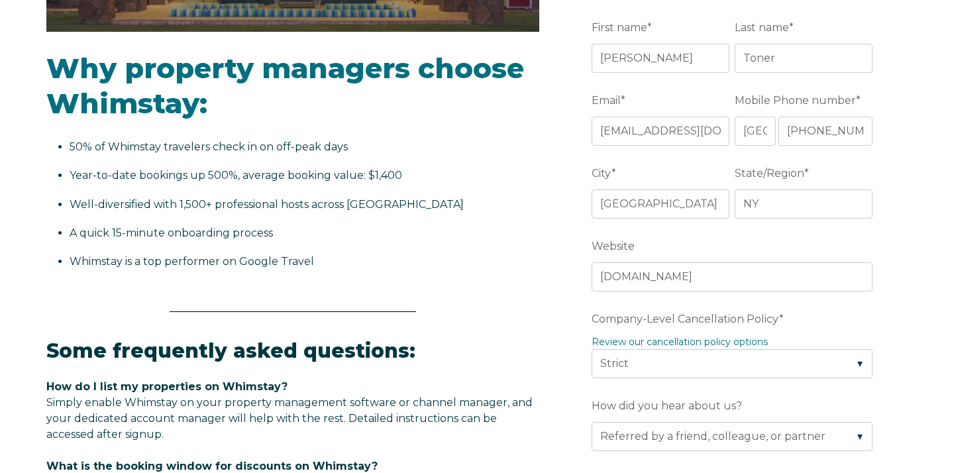
click at [759, 392] on fieldset "Company-Level Cancellation Policy * Review our cancellation policy options Plea…" at bounding box center [735, 350] width 286 height 87
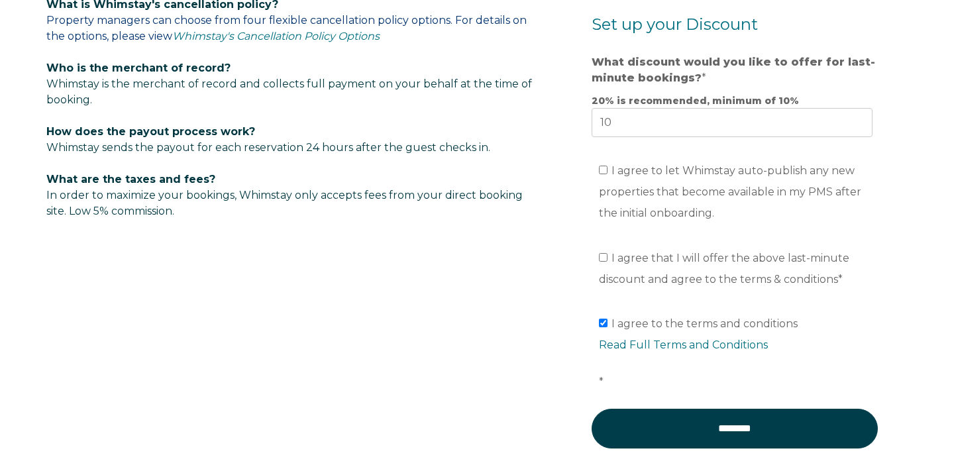
scroll to position [928, 0]
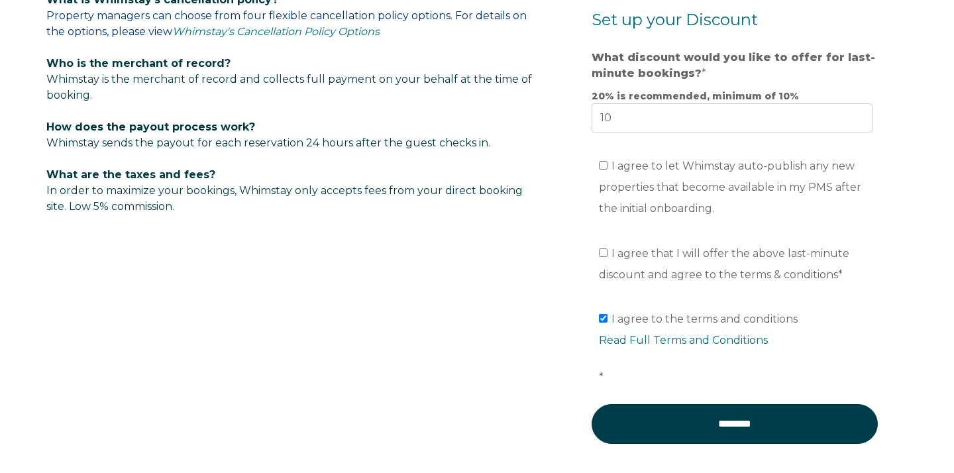
click at [603, 258] on label "I agree that I will offer the above last-minute discount and agree to the terms…" at bounding box center [724, 264] width 250 height 34
click at [603, 257] on input "I agree that I will offer the above last-minute discount and agree to the terms…" at bounding box center [603, 252] width 9 height 9
checkbox input "true"
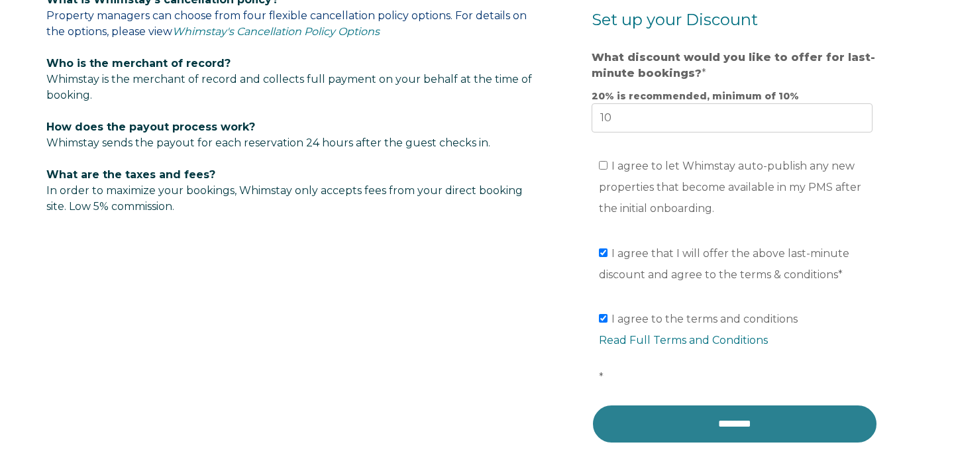
click at [729, 419] on input "********" at bounding box center [735, 424] width 286 height 40
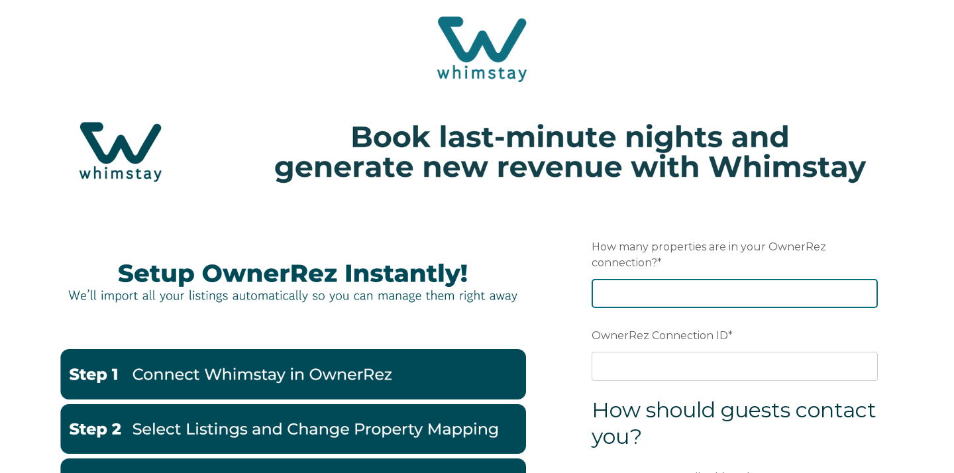
click at [672, 297] on input "How many properties are in your OwnerRez connection? *" at bounding box center [735, 293] width 286 height 29
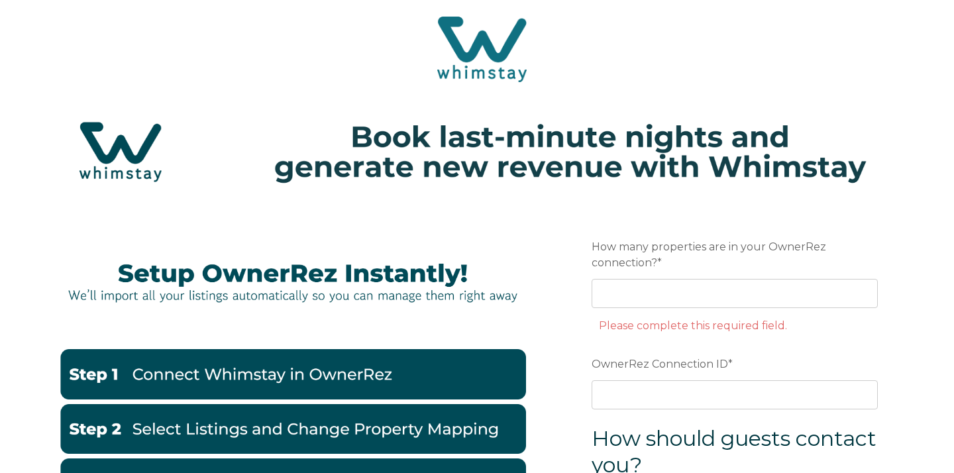
click at [890, 402] on form "Preferred language Email How many properties are in your OwnerRez connection? *…" at bounding box center [735, 465] width 346 height 521
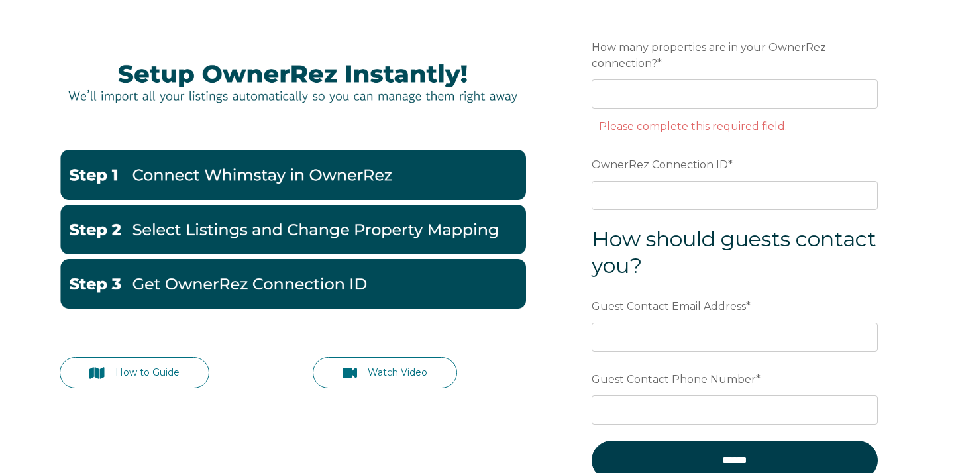
scroll to position [198, 0]
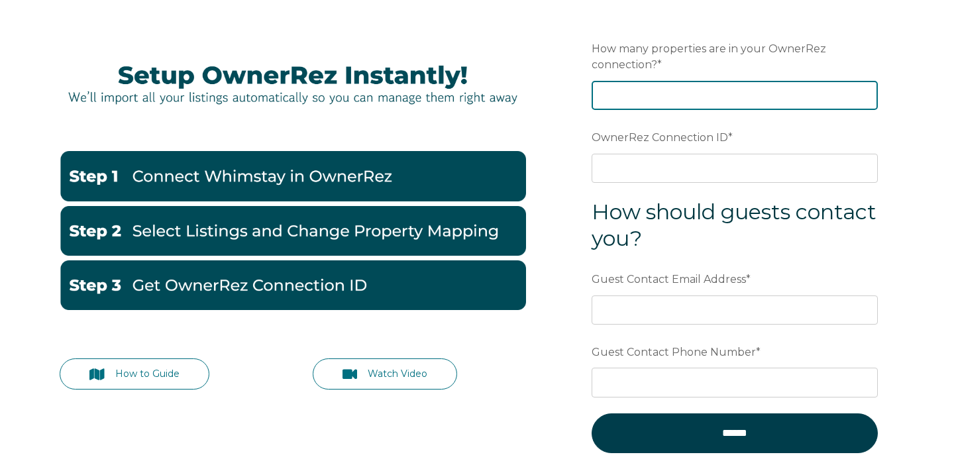
click at [670, 97] on input "How many properties are in your OwnerRez connection? *" at bounding box center [735, 95] width 286 height 29
type input "4"
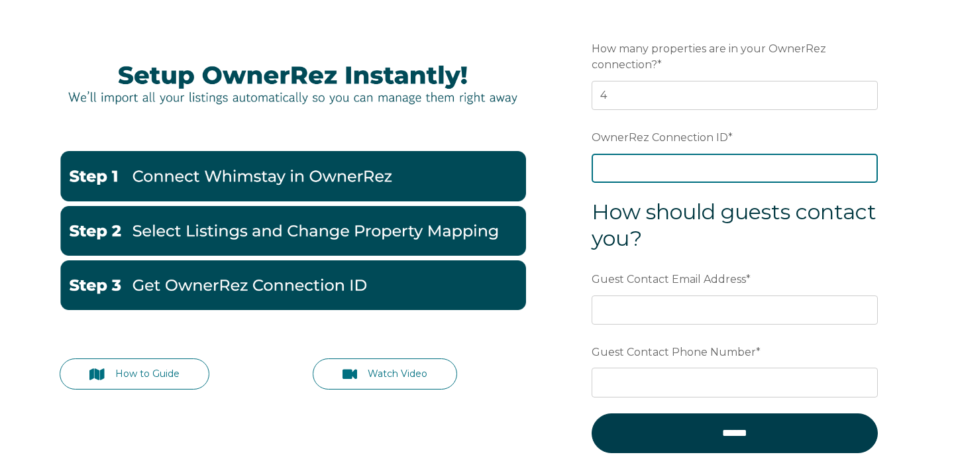
click at [684, 166] on input "OwnerRez Connection ID *" at bounding box center [735, 168] width 286 height 29
type input "ora7ccddfd31x"
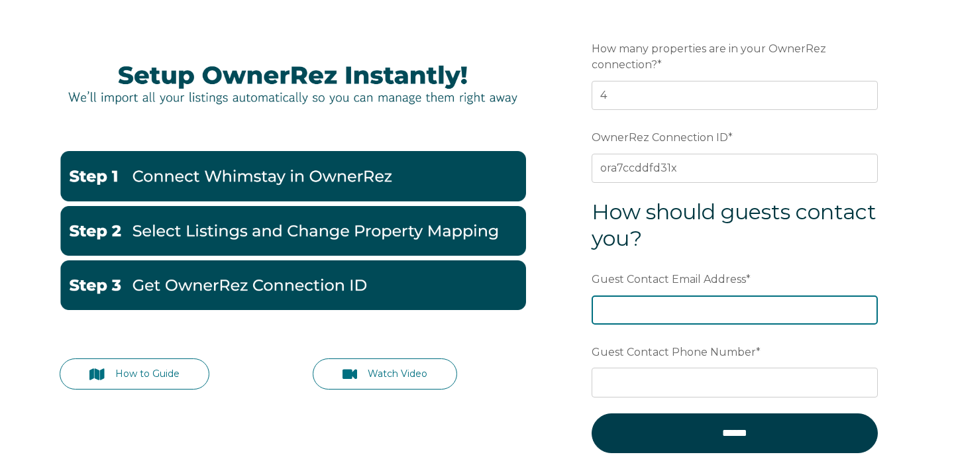
click at [680, 311] on input "Guest Contact Email Address *" at bounding box center [735, 309] width 286 height 29
type input "[EMAIL_ADDRESS][DOMAIN_NAME]"
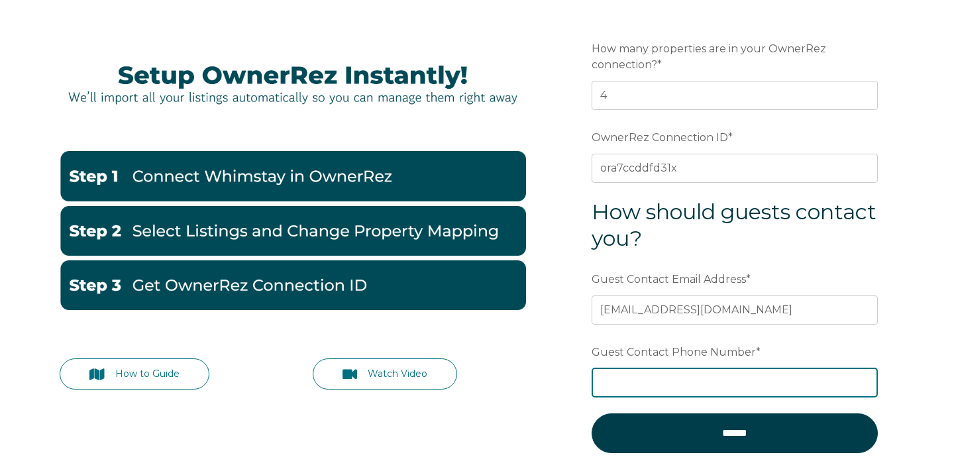
click at [674, 391] on input "Guest Contact Phone Number *" at bounding box center [735, 382] width 286 height 29
type input "6312193947"
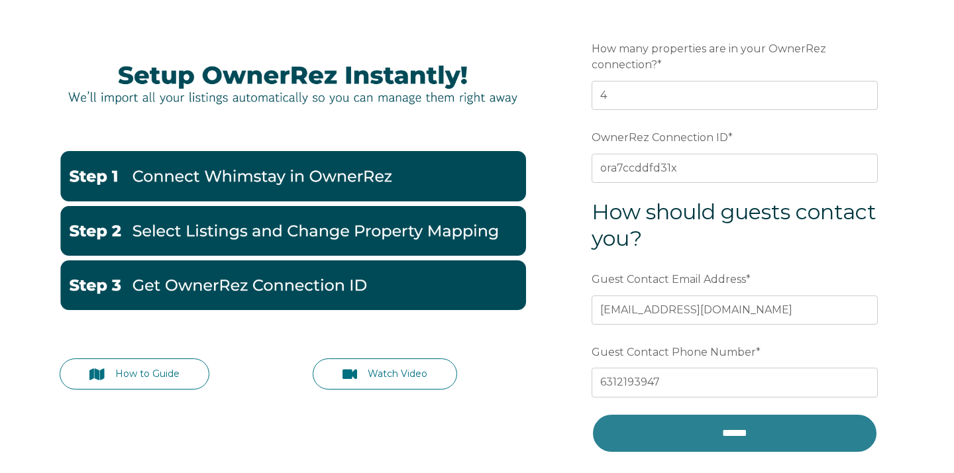
click at [772, 429] on input "******" at bounding box center [735, 433] width 286 height 40
